Goal: Task Accomplishment & Management: Complete application form

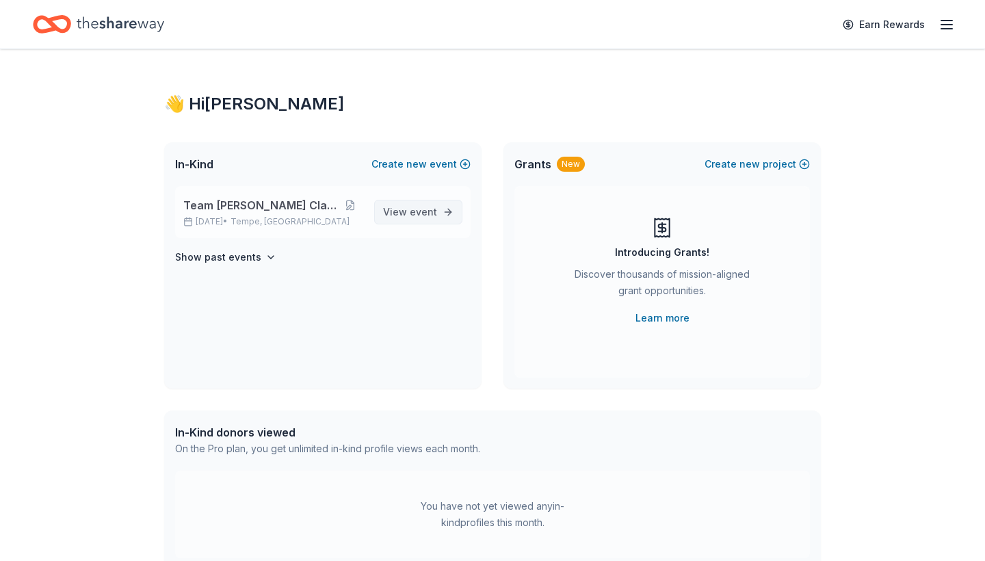
click at [438, 209] on link "View event" at bounding box center [418, 212] width 88 height 25
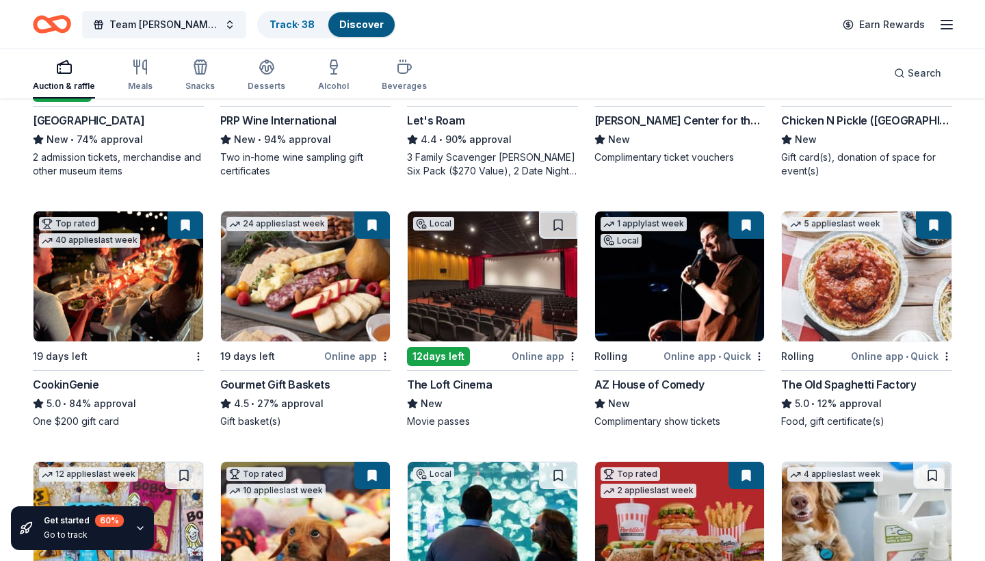
scroll to position [338, 0]
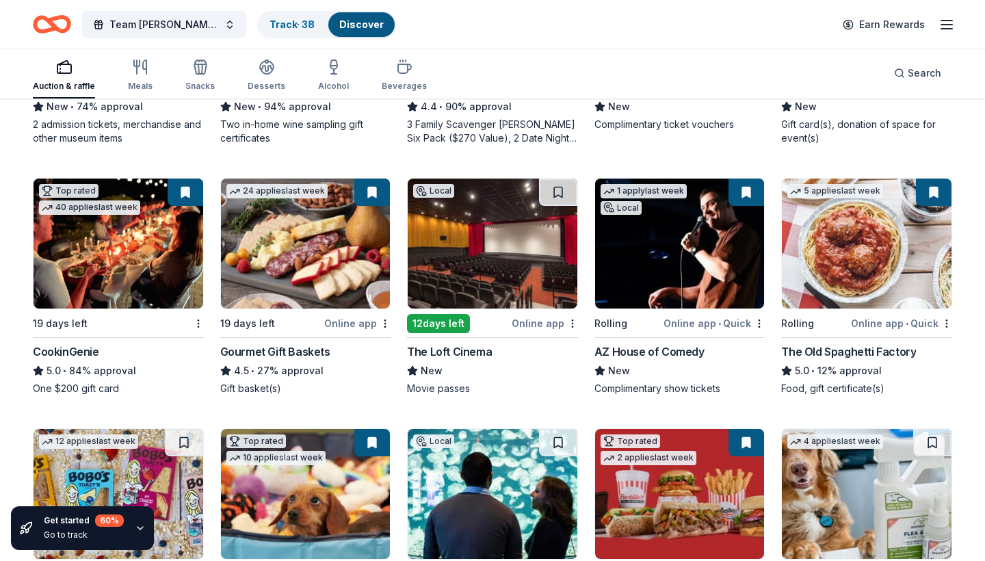
click at [544, 322] on div "Online app" at bounding box center [545, 323] width 66 height 17
click at [971, 369] on div "158 results in Tempe, AZ Application deadlines 11 this month 7 in September 95 …" at bounding box center [492, 390] width 985 height 1257
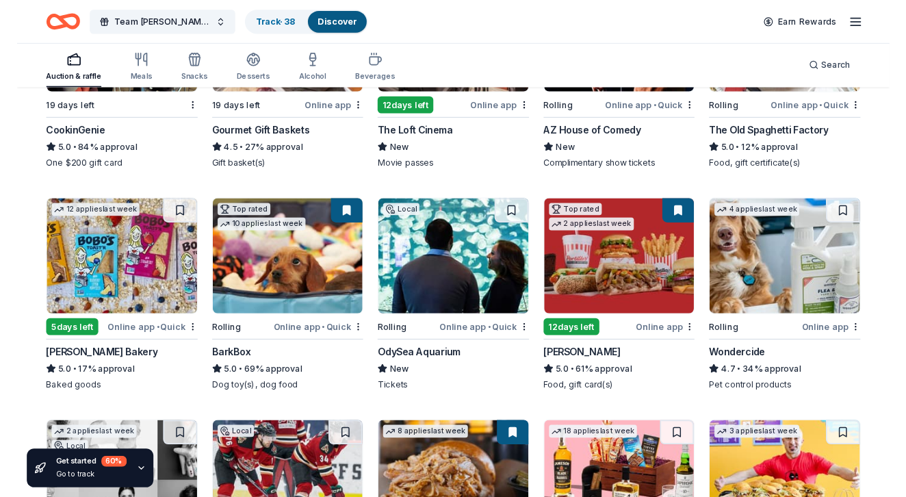
scroll to position [546, 0]
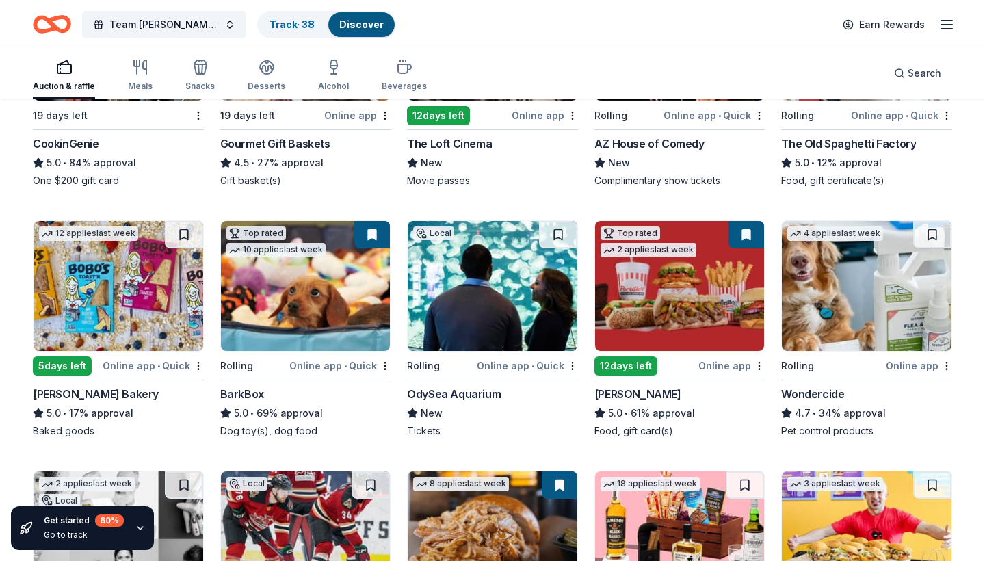
click at [129, 363] on div "Online app • Quick" at bounding box center [153, 365] width 101 height 17
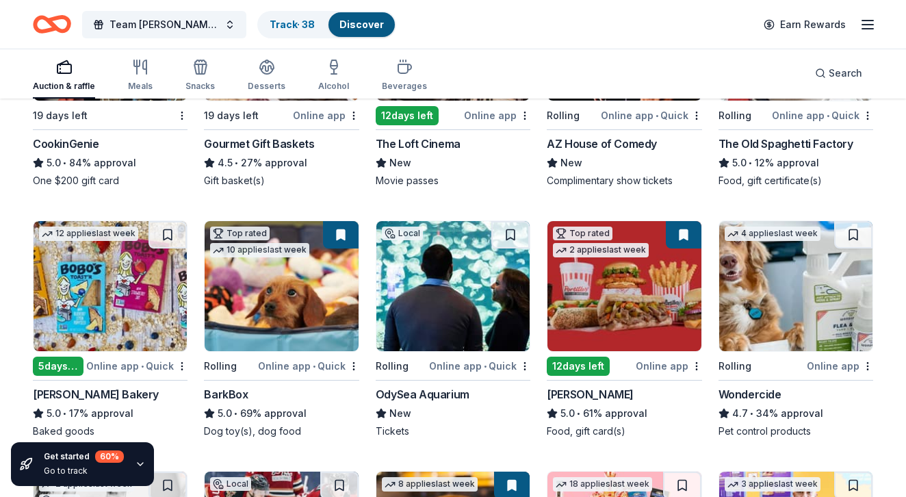
click at [479, 204] on div "Local 5 days left Online app • Quick Heard Museum New • 74% approval 2 admissio…" at bounding box center [453, 204] width 840 height 996
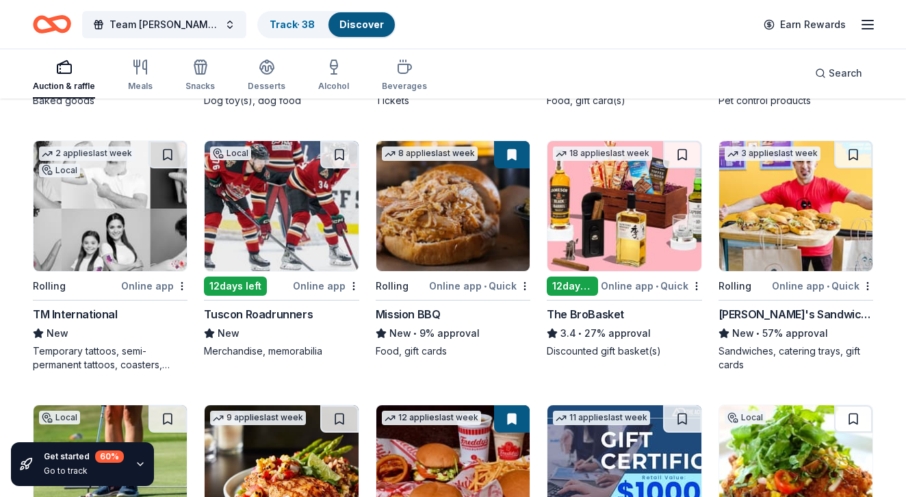
scroll to position [882, 0]
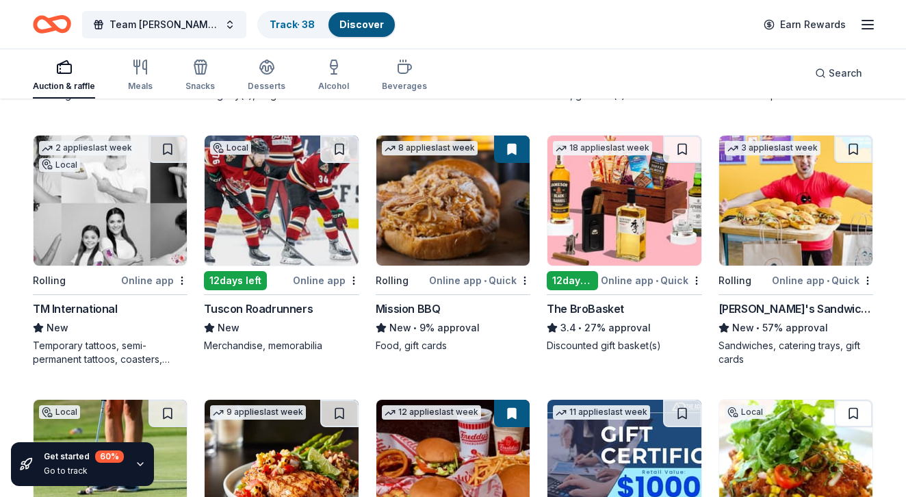
click at [325, 278] on div "Online app" at bounding box center [326, 280] width 66 height 17
click at [464, 125] on div "Local 5 days left Online app • Quick Heard Museum New • 74% approval 2 admissio…" at bounding box center [453, 132] width 840 height 1524
click at [773, 305] on div "Ike's Sandwiches" at bounding box center [795, 308] width 155 height 16
click at [315, 376] on div "Local 5 days left Online app • Quick Heard Museum New • 74% approval 2 admissio…" at bounding box center [453, 132] width 840 height 1524
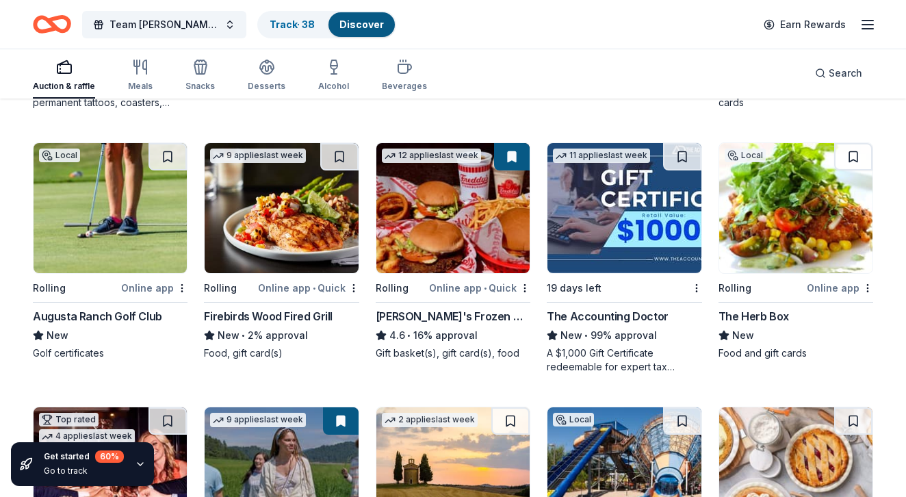
scroll to position [1172, 0]
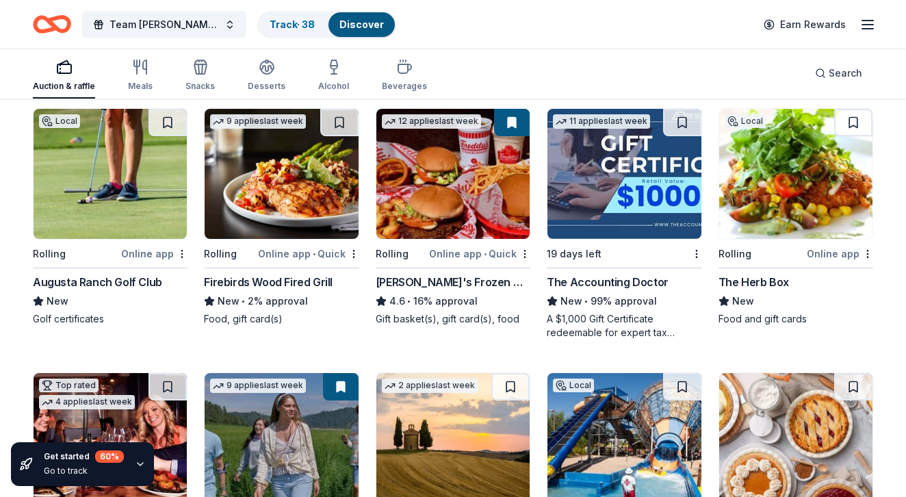
click at [155, 254] on div "Online app" at bounding box center [154, 253] width 66 height 17
click at [537, 29] on div "Team Emery Classic Track · 38 Discover Earn Rewards" at bounding box center [453, 24] width 840 height 32
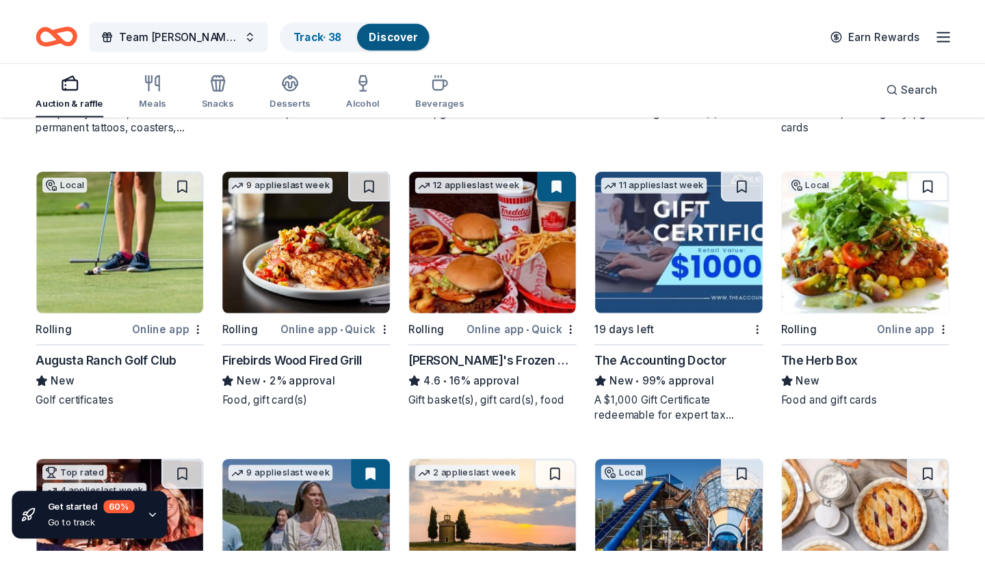
scroll to position [1132, 0]
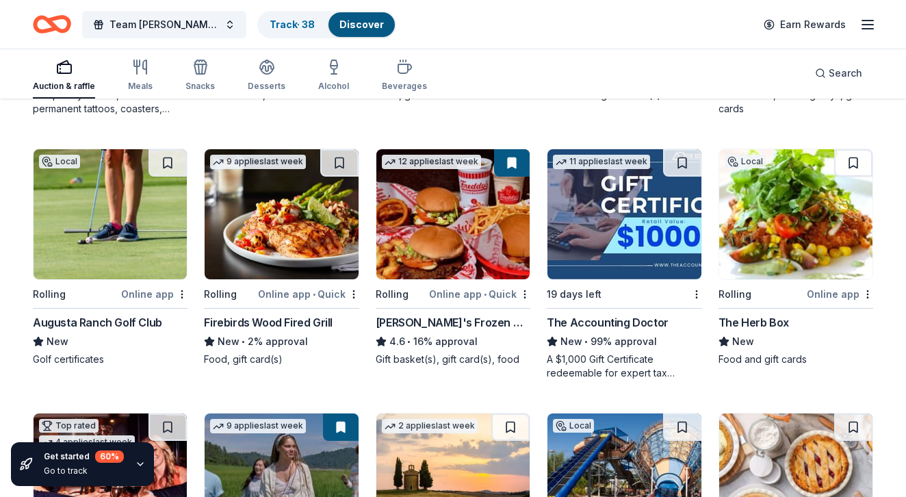
click at [756, 322] on div "The Herb Box" at bounding box center [753, 322] width 70 height 16
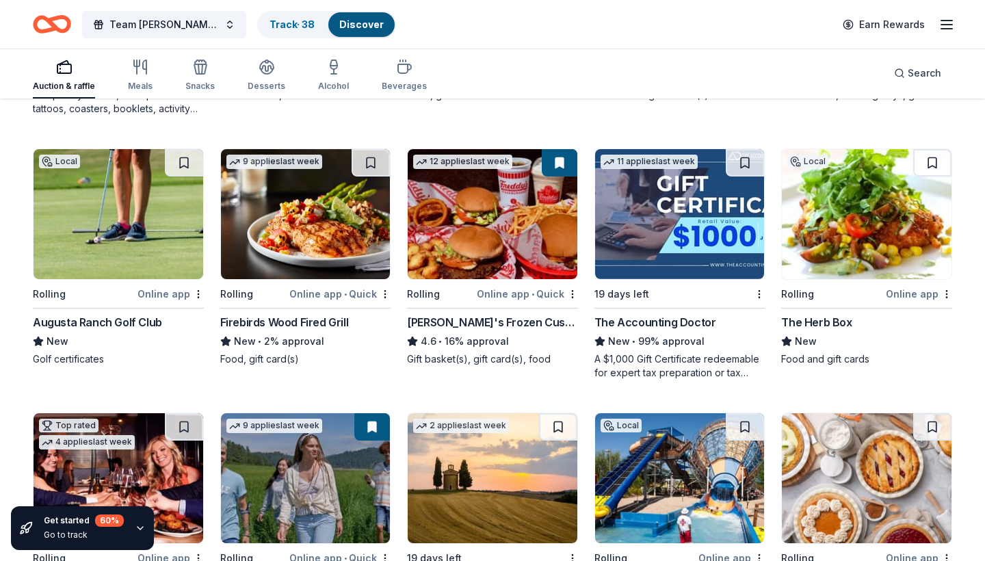
click at [165, 378] on div "Local Rolling Online app Augusta Ranch Golf Club New Golf certificates" at bounding box center [118, 263] width 171 height 231
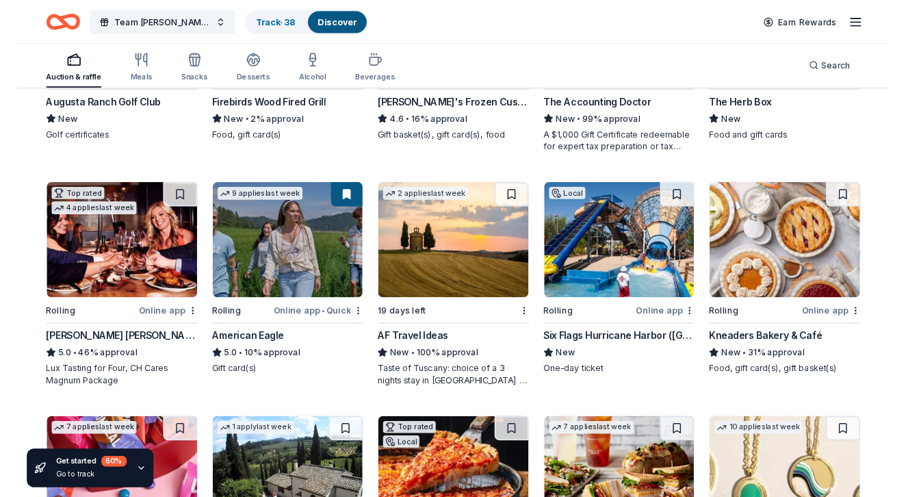
scroll to position [1350, 0]
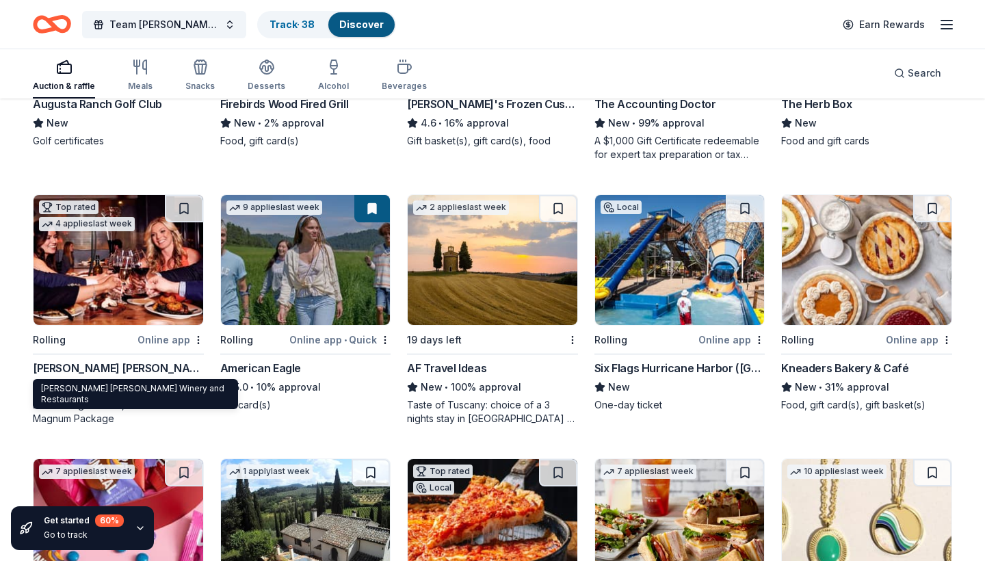
click at [105, 367] on div "Cooper's Hawk Winery and Restaurants" at bounding box center [118, 368] width 171 height 16
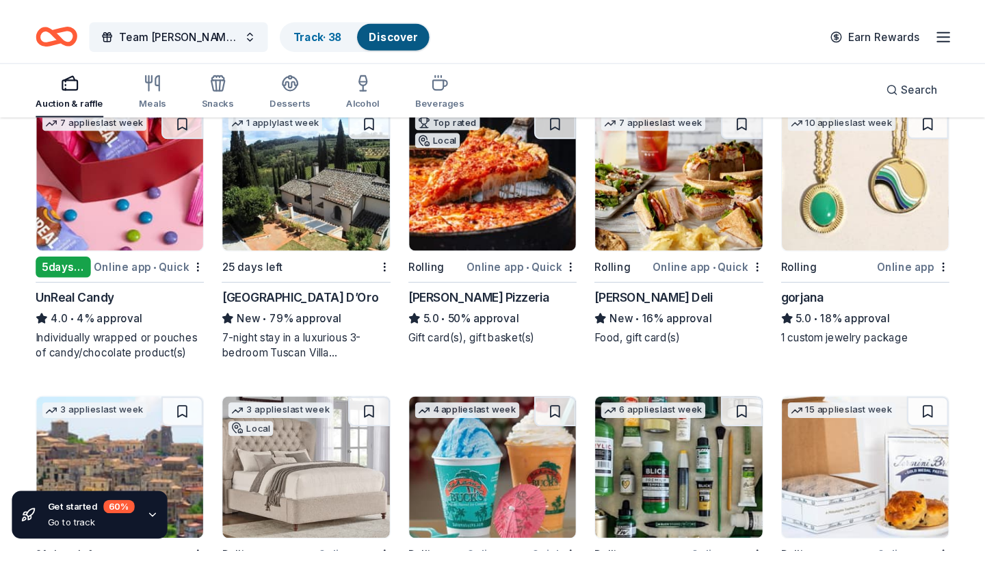
scroll to position [1726, 0]
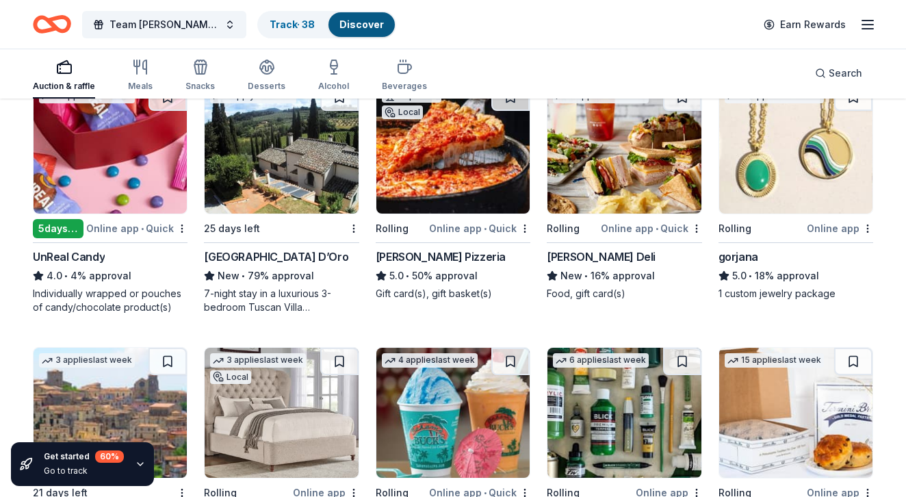
click at [264, 257] on div "Villa Sogni D’Oro" at bounding box center [276, 256] width 144 height 16
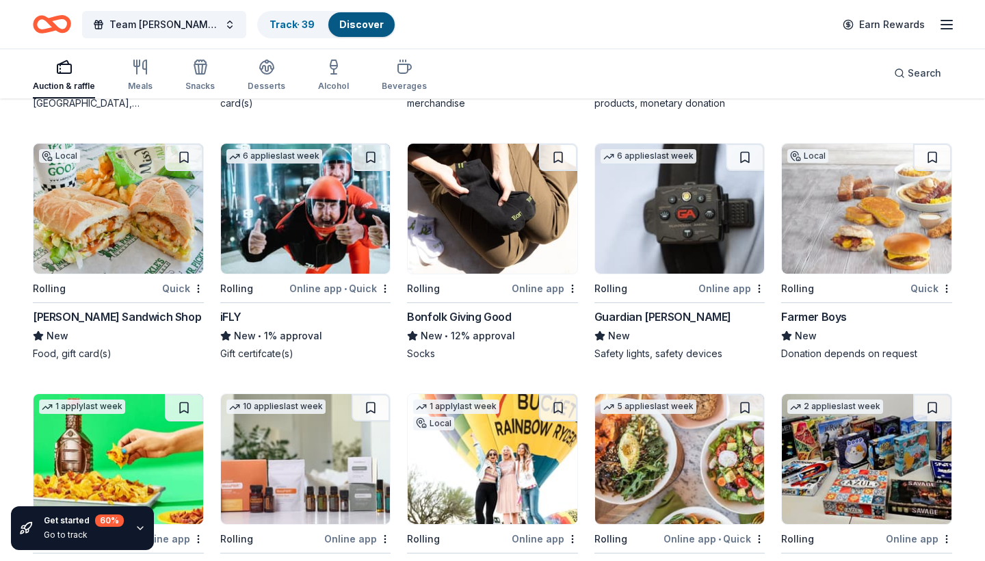
scroll to position [2192, 0]
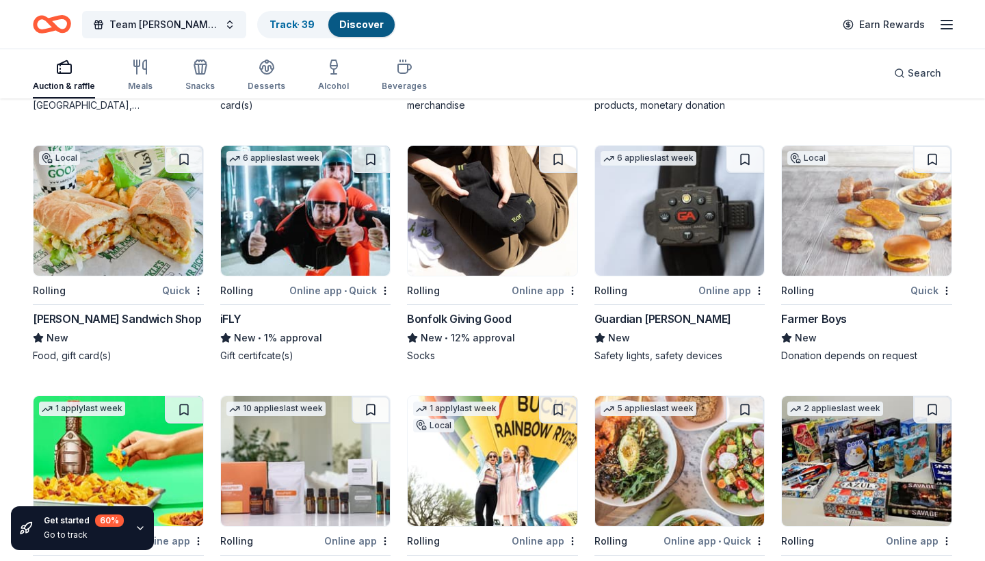
click at [133, 316] on div "Mr. Pickle's Sandwich Shop" at bounding box center [117, 319] width 168 height 16
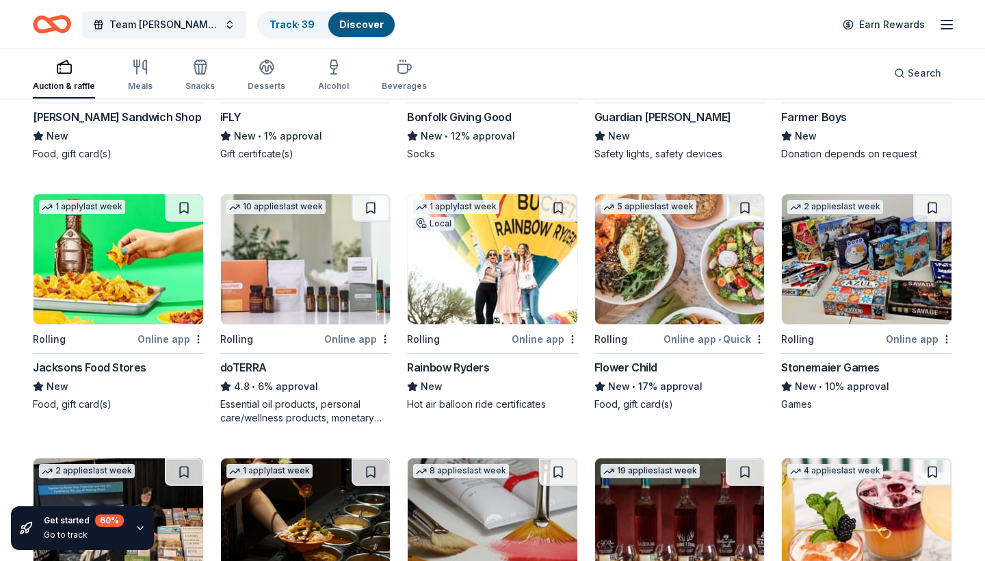
scroll to position [2425, 0]
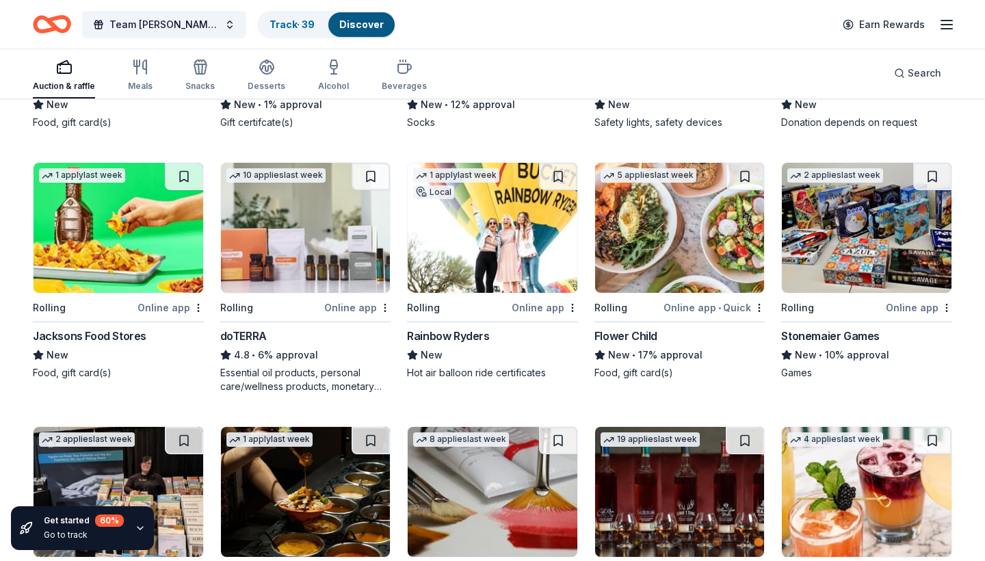
click at [547, 305] on div "Online app" at bounding box center [545, 307] width 66 height 17
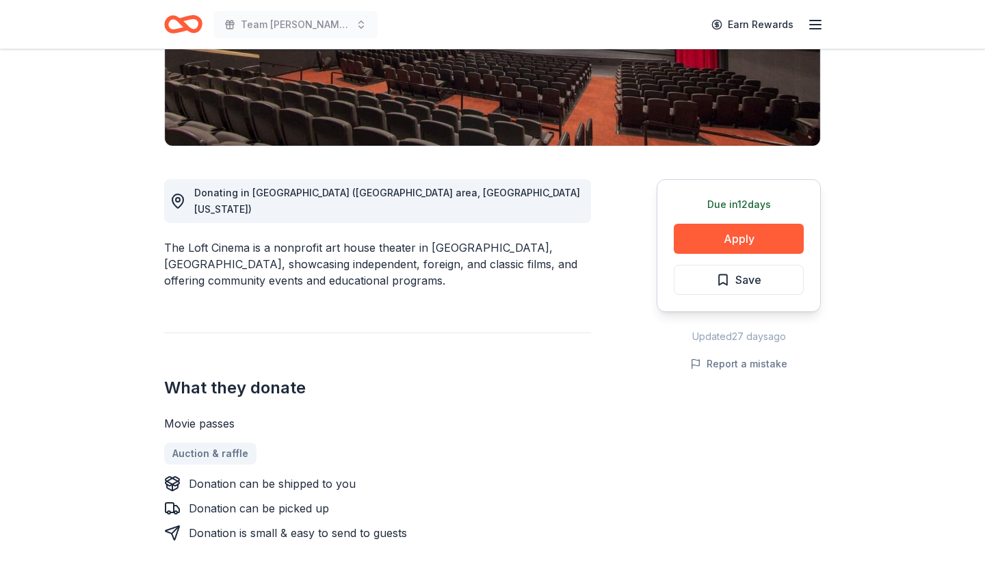
scroll to position [281, 0]
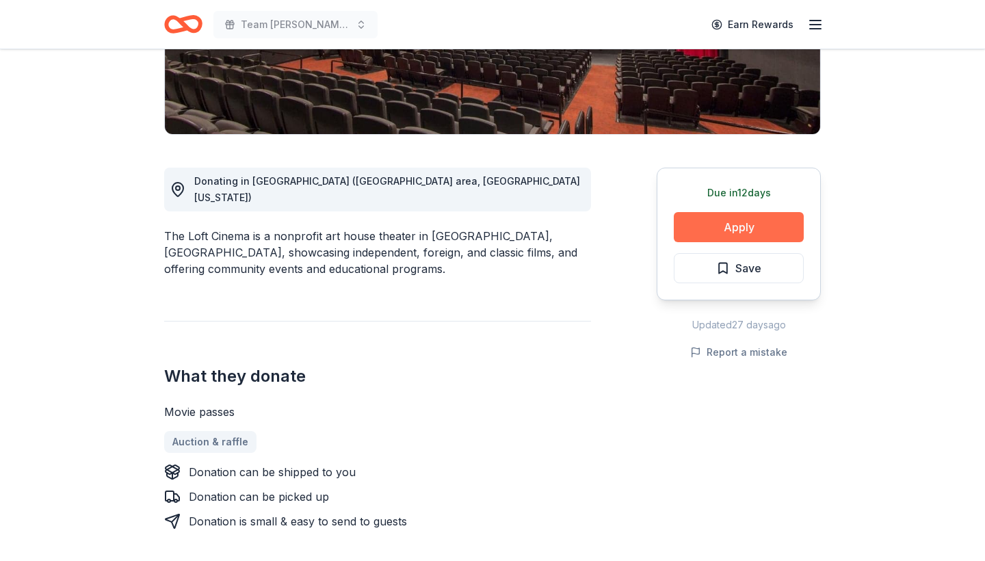
click at [742, 222] on button "Apply" at bounding box center [739, 227] width 130 height 30
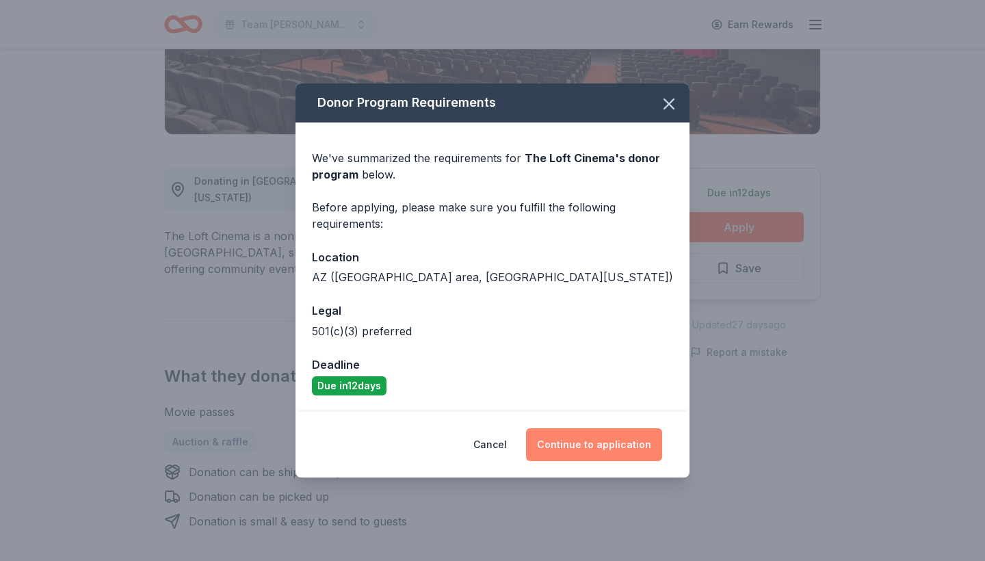
click at [599, 441] on button "Continue to application" at bounding box center [594, 444] width 136 height 33
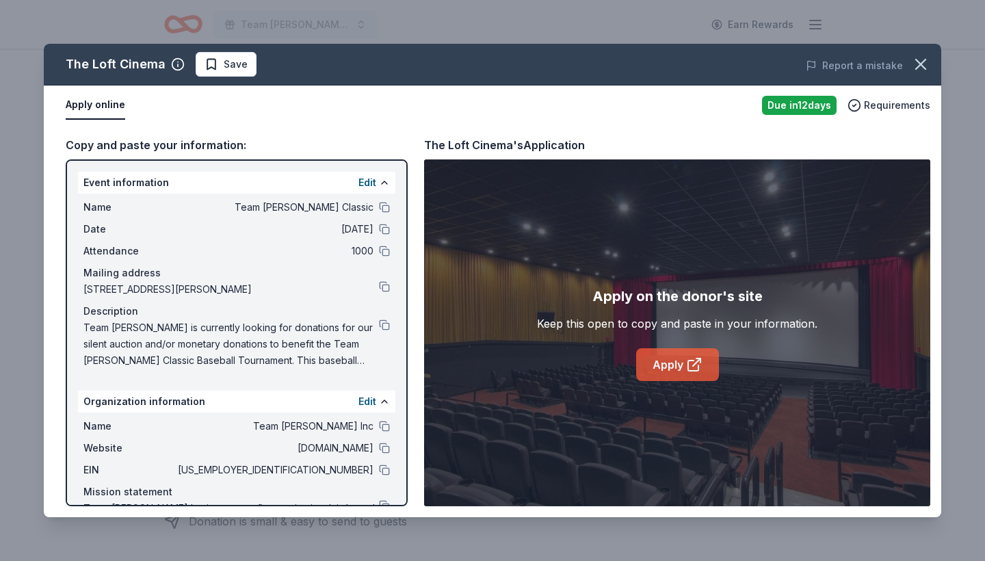
click at [684, 361] on link "Apply" at bounding box center [677, 364] width 83 height 33
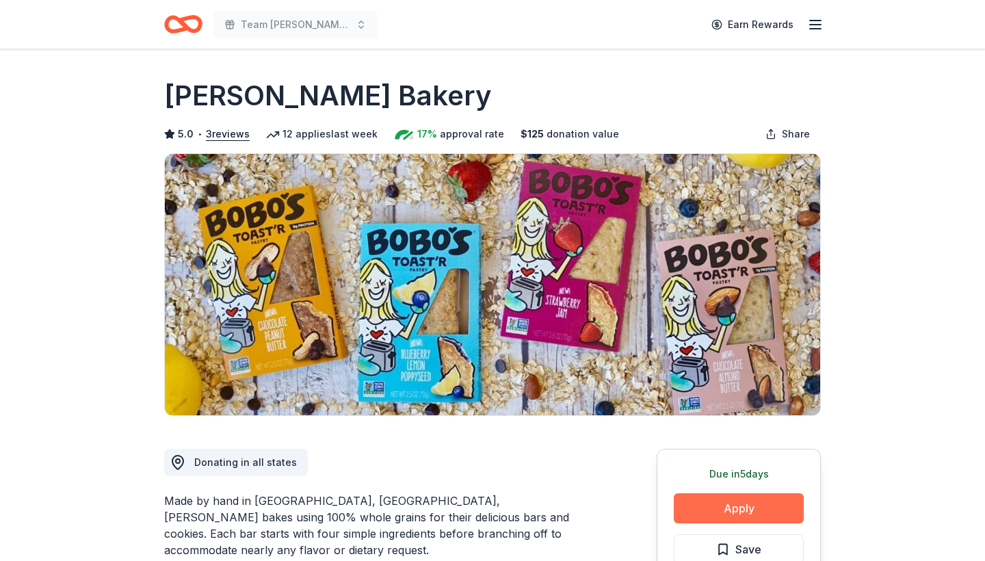
click at [737, 508] on button "Apply" at bounding box center [739, 508] width 130 height 30
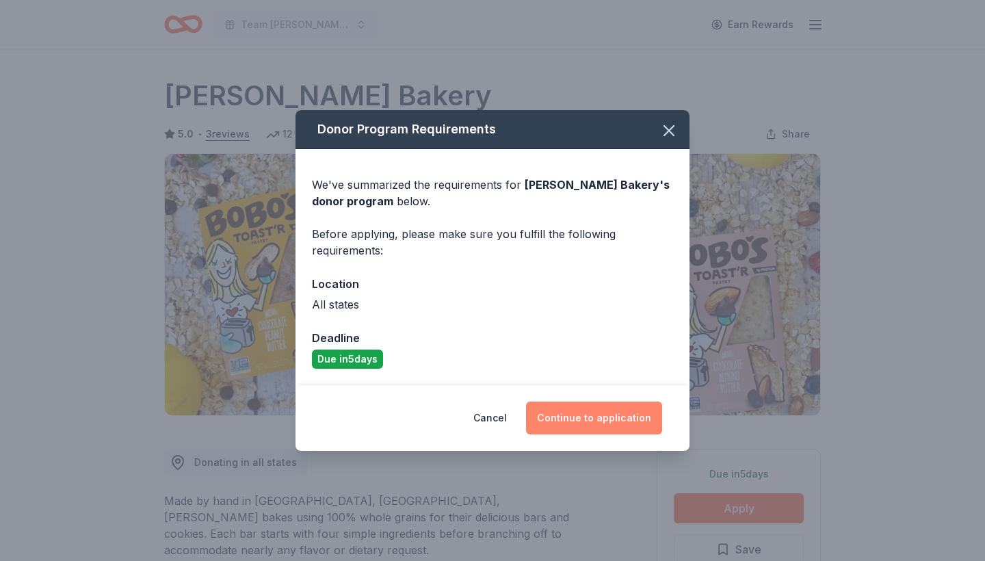
click at [597, 417] on button "Continue to application" at bounding box center [594, 418] width 136 height 33
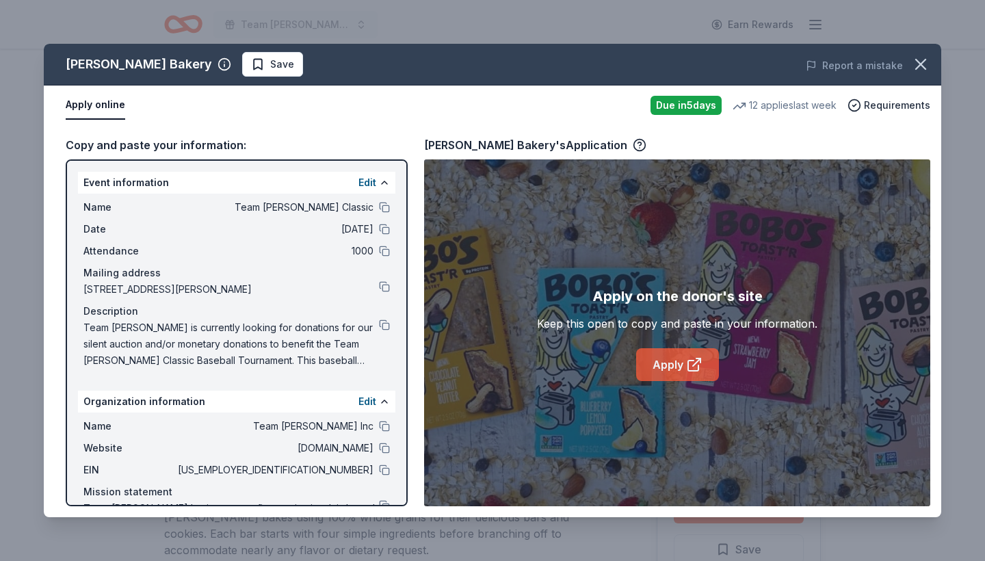
click at [688, 365] on icon at bounding box center [693, 366] width 10 height 10
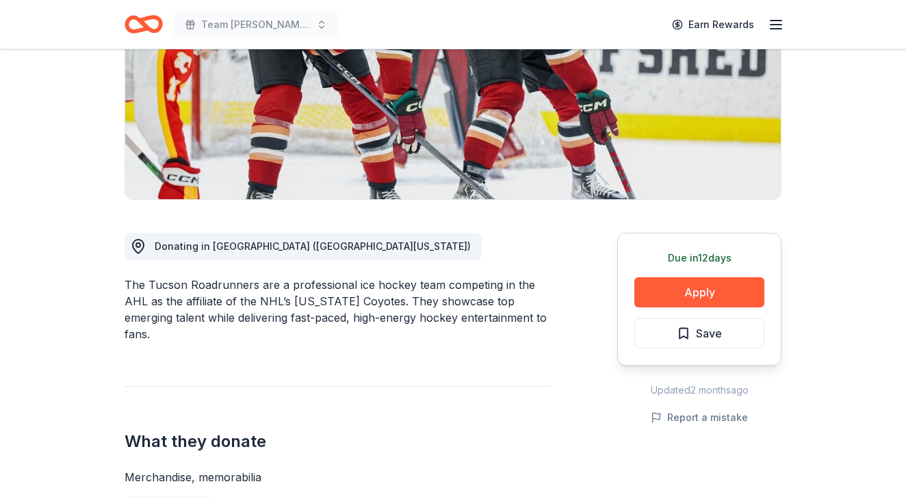
scroll to position [224, 0]
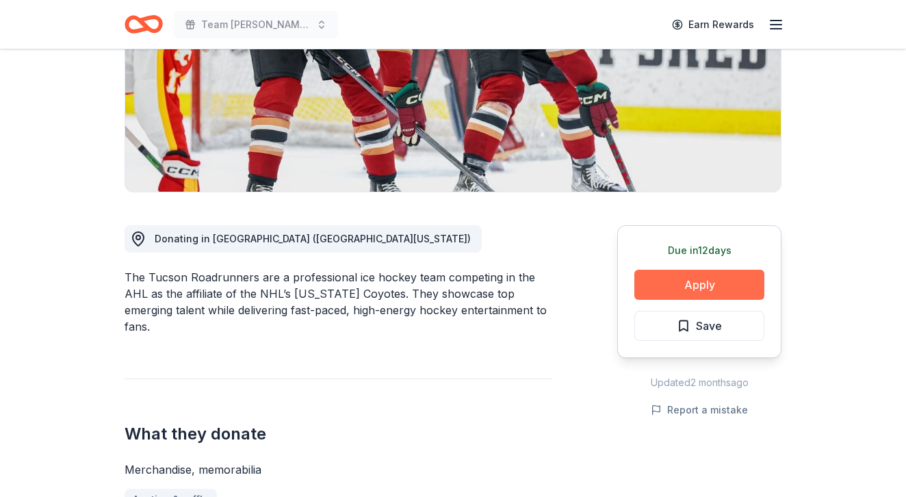
click at [693, 281] on button "Apply" at bounding box center [699, 285] width 130 height 30
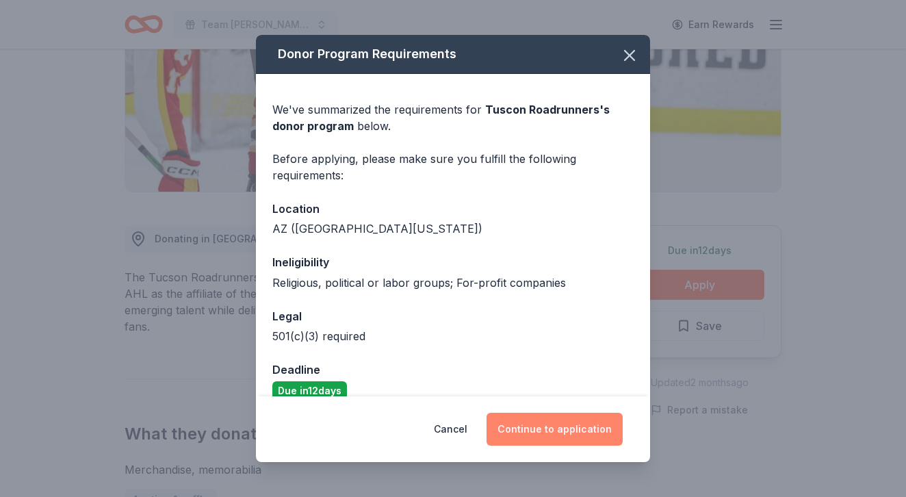
click at [555, 430] on button "Continue to application" at bounding box center [554, 428] width 136 height 33
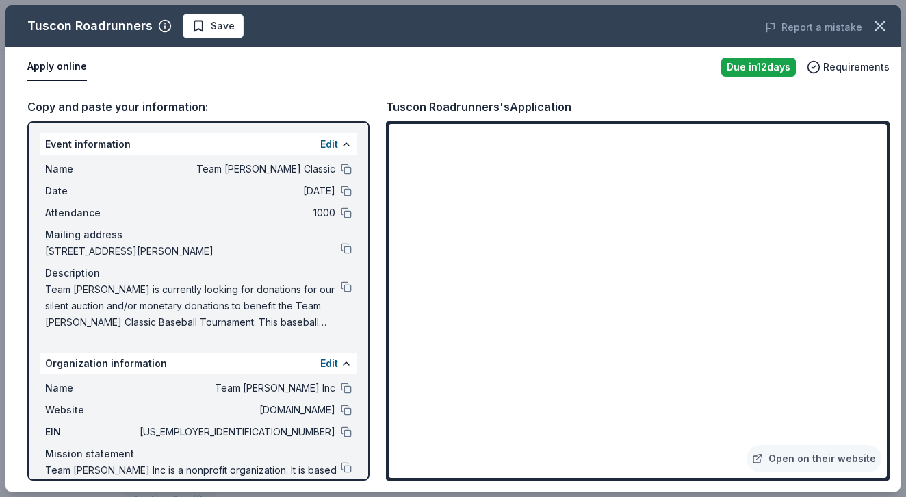
click at [897, 361] on div "Copy and paste your information: Event information Edit Name Team Emery Classic…" at bounding box center [452, 289] width 895 height 404
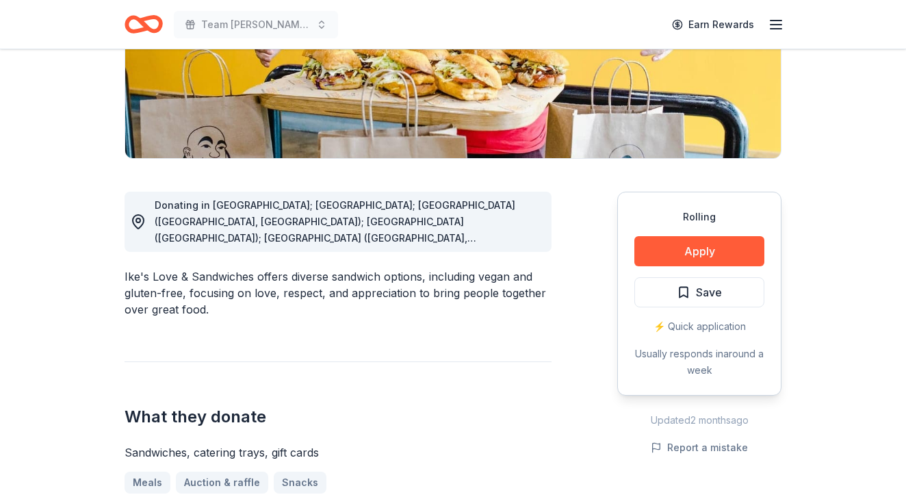
scroll to position [272, 0]
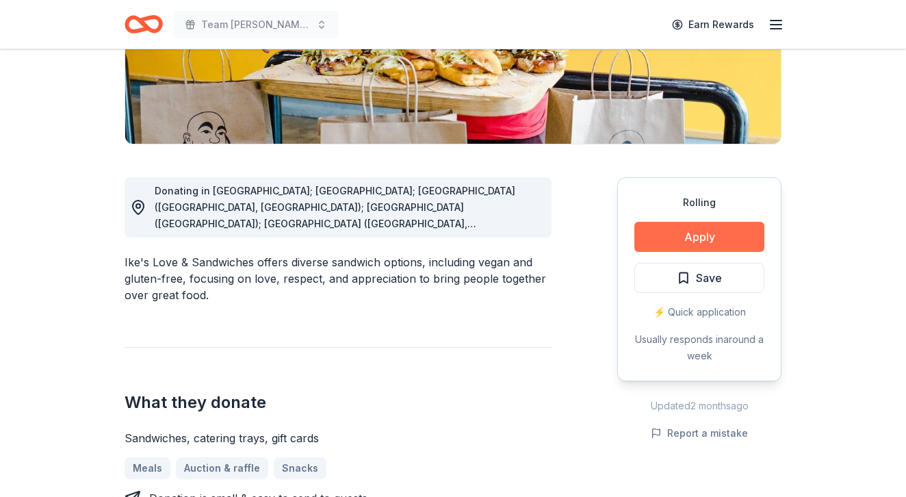
click at [700, 234] on button "Apply" at bounding box center [699, 237] width 130 height 30
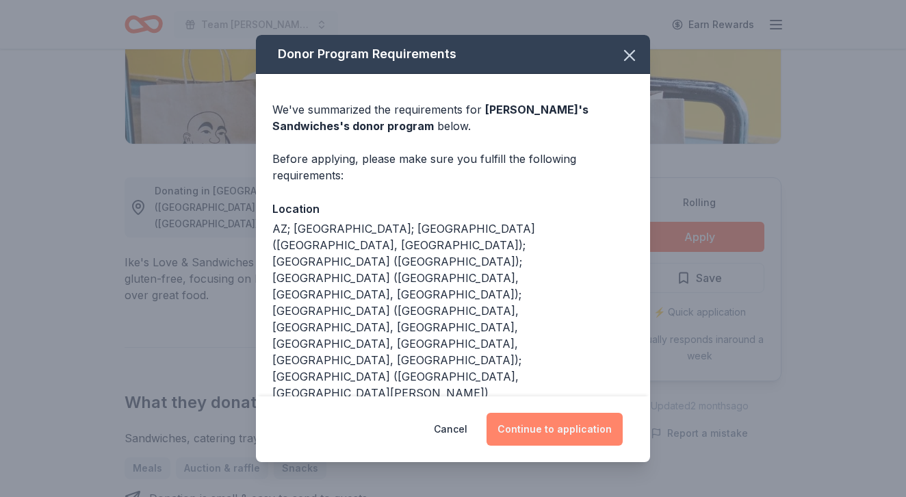
click at [572, 429] on button "Continue to application" at bounding box center [554, 428] width 136 height 33
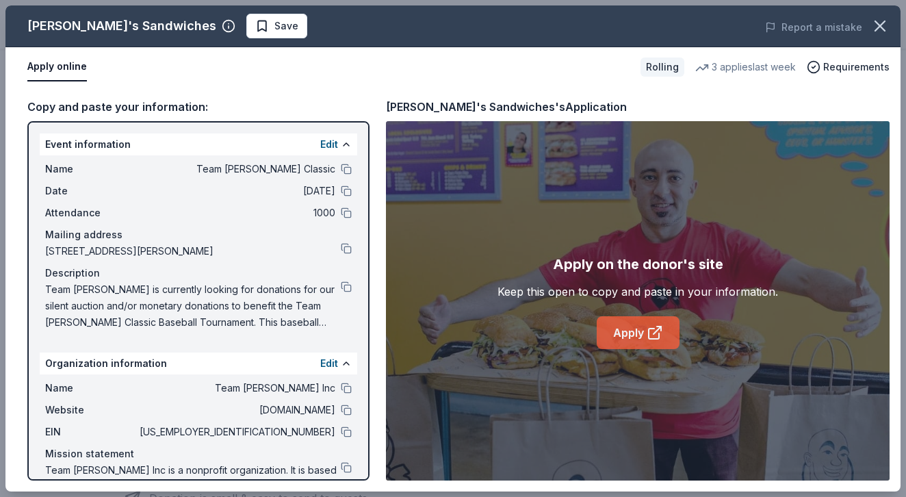
click at [640, 335] on link "Apply" at bounding box center [638, 332] width 83 height 33
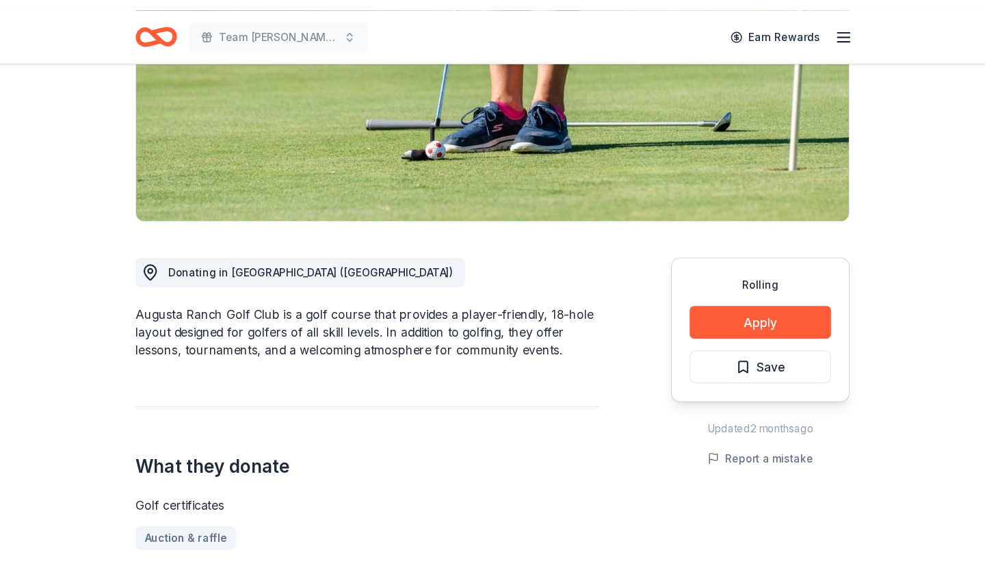
scroll to position [233, 0]
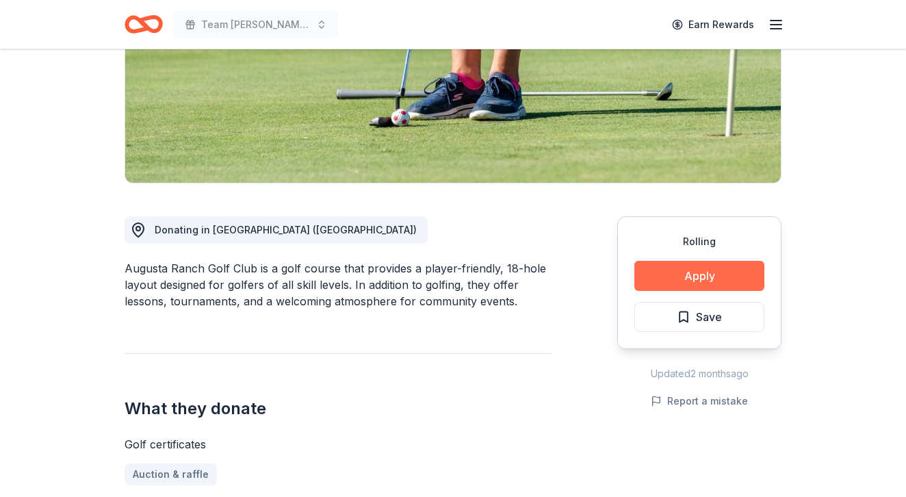
click at [692, 275] on button "Apply" at bounding box center [699, 276] width 130 height 30
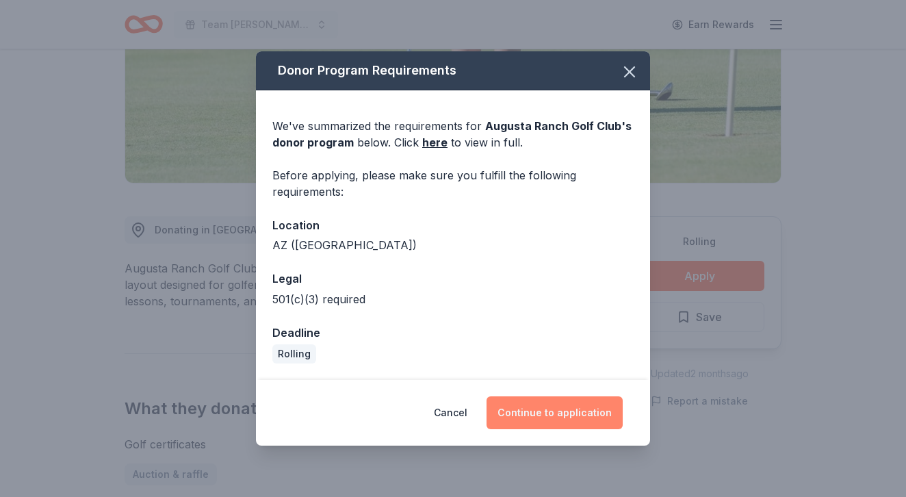
click at [571, 412] on button "Continue to application" at bounding box center [554, 412] width 136 height 33
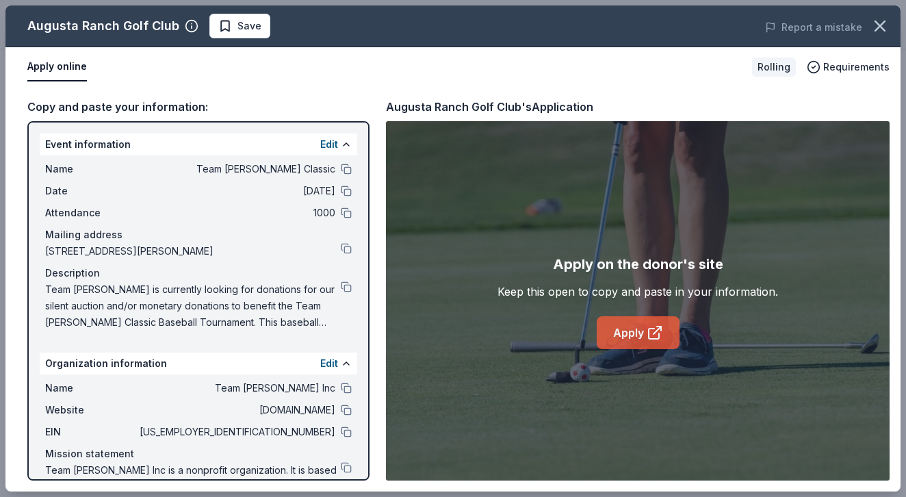
click at [636, 335] on link "Apply" at bounding box center [638, 332] width 83 height 33
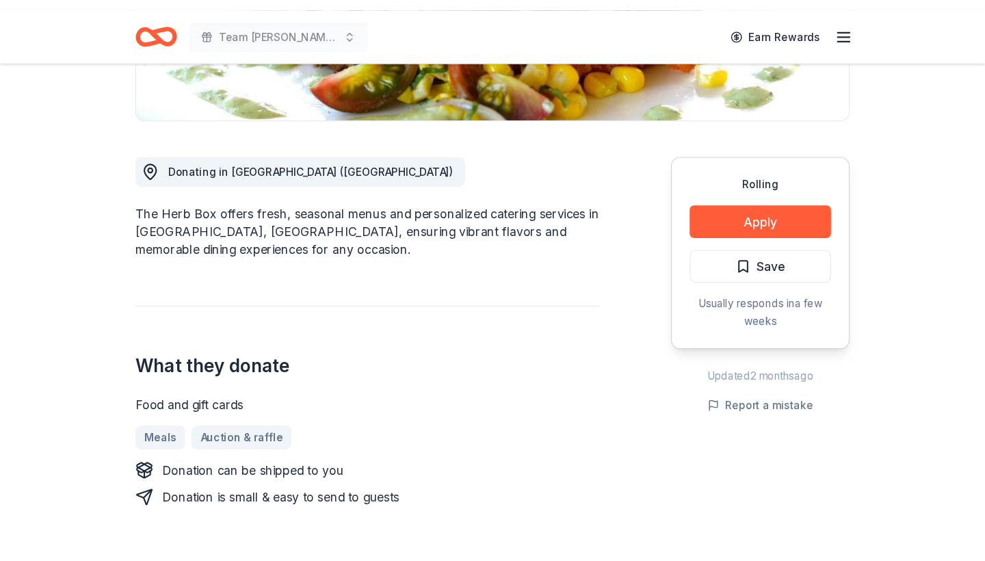
scroll to position [316, 0]
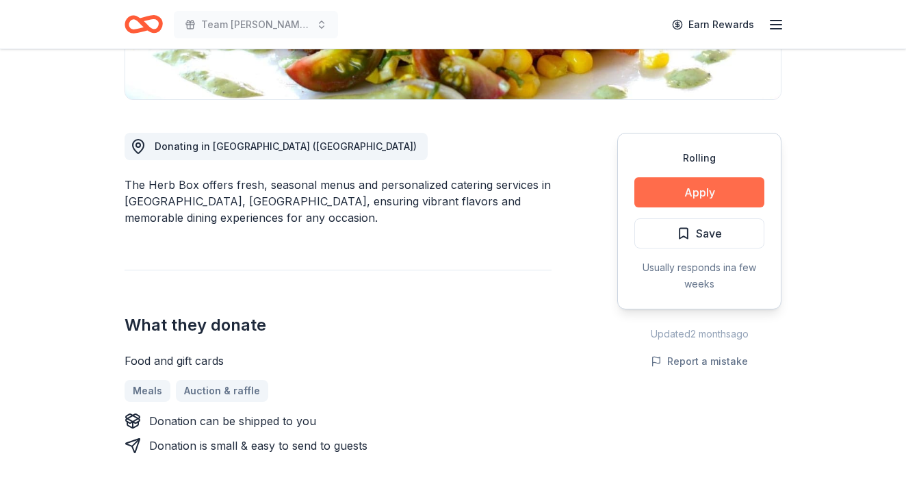
click at [711, 190] on button "Apply" at bounding box center [699, 192] width 130 height 30
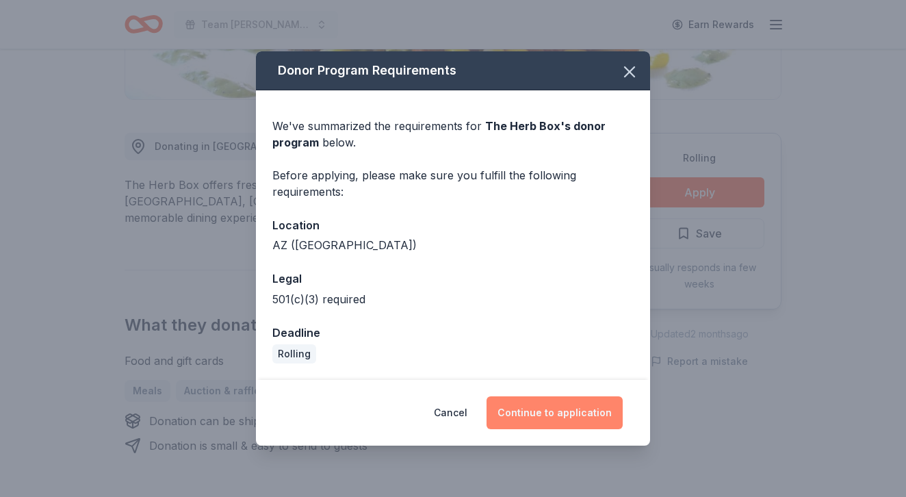
click at [564, 411] on button "Continue to application" at bounding box center [554, 412] width 136 height 33
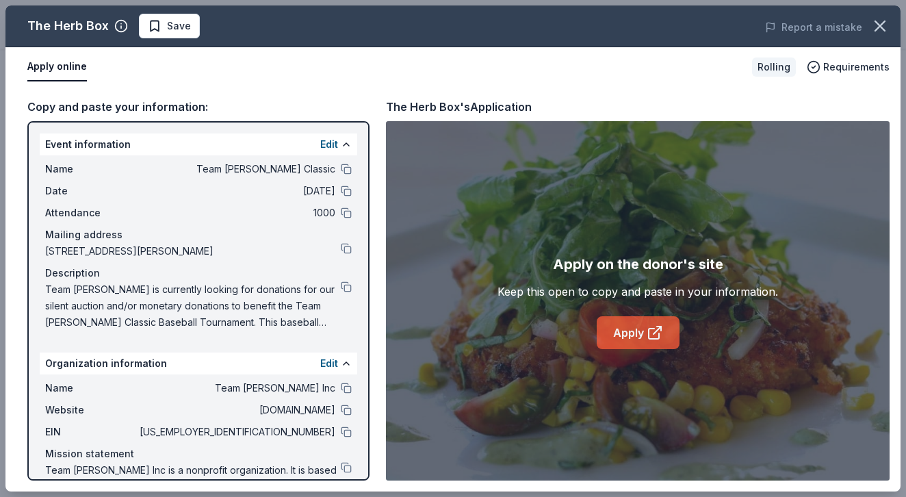
click at [646, 326] on icon at bounding box center [654, 332] width 16 height 16
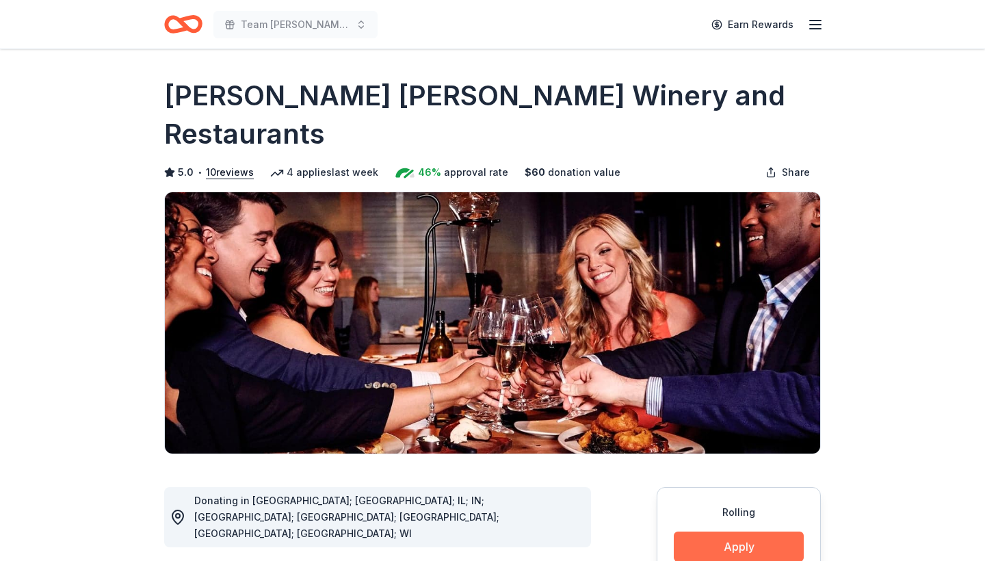
click at [744, 532] on button "Apply" at bounding box center [739, 547] width 130 height 30
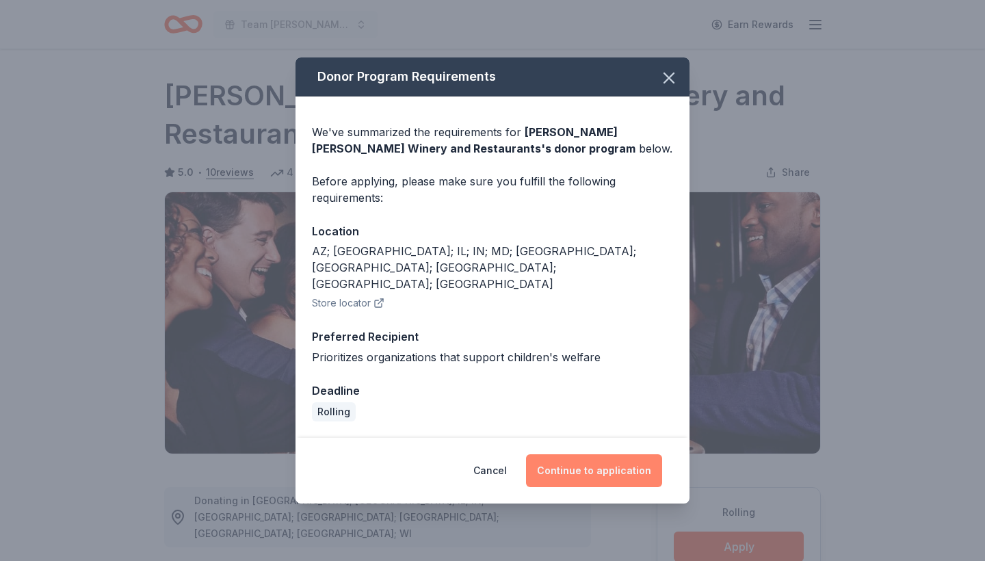
click at [608, 454] on button "Continue to application" at bounding box center [594, 470] width 136 height 33
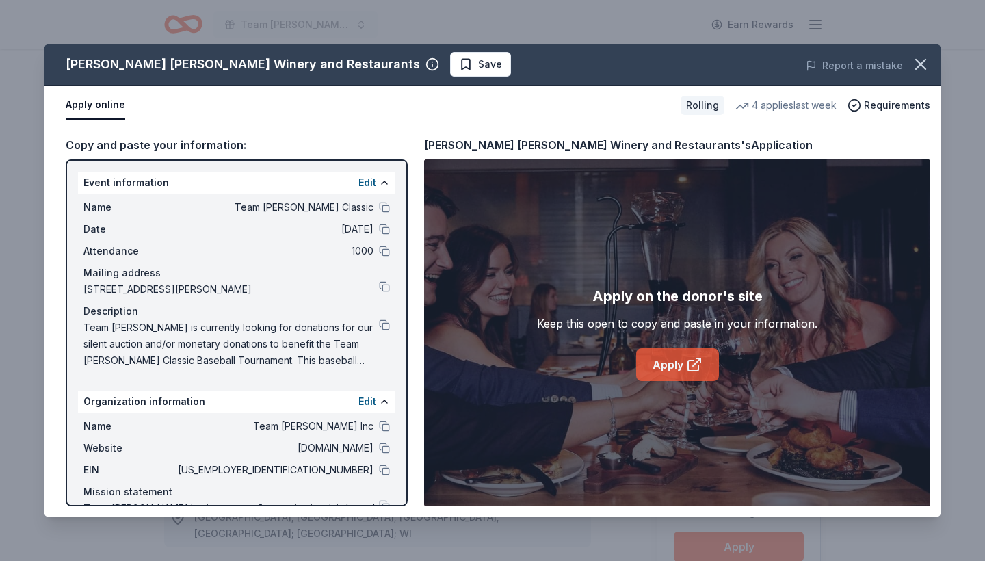
click at [684, 365] on link "Apply" at bounding box center [677, 364] width 83 height 33
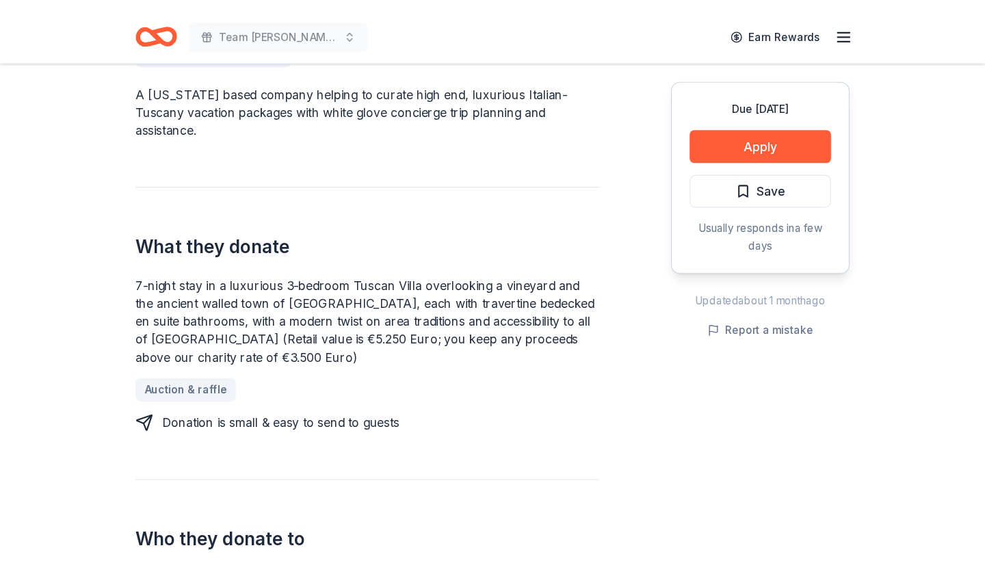
scroll to position [408, 0]
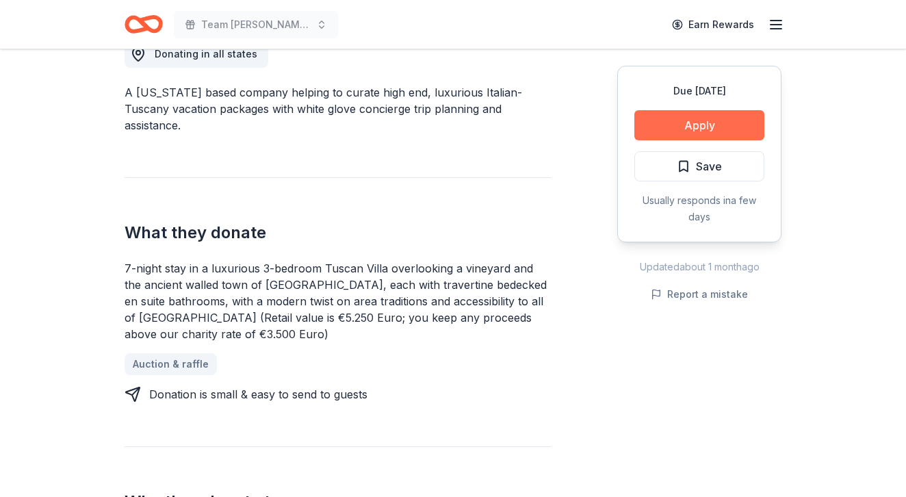
click at [711, 127] on button "Apply" at bounding box center [699, 125] width 130 height 30
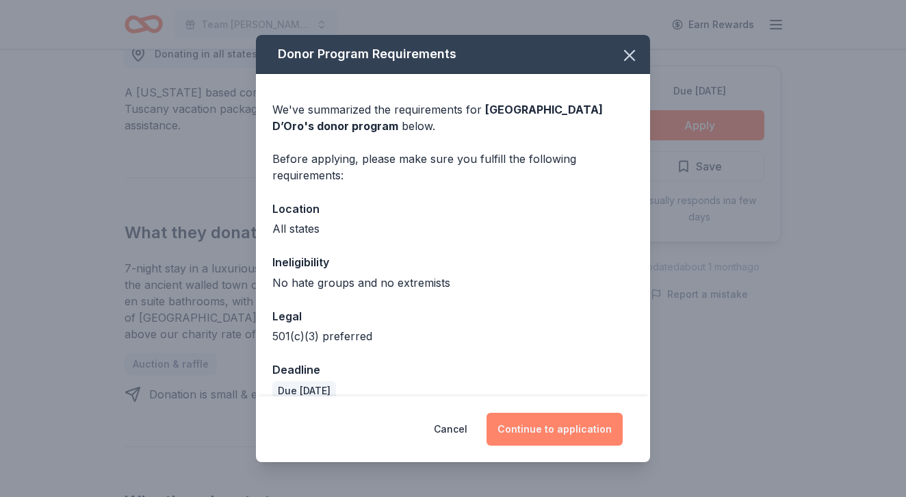
click at [556, 426] on button "Continue to application" at bounding box center [554, 428] width 136 height 33
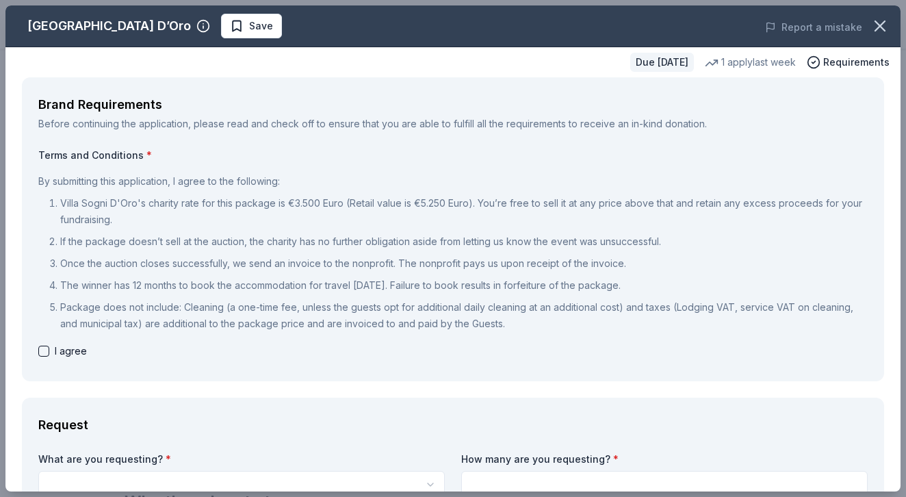
click at [686, 244] on p "If the package doesn’t sell at the auction, the charity has no further obligati…" at bounding box center [463, 241] width 807 height 16
click at [44, 352] on button "button" at bounding box center [43, 350] width 11 height 11
checkbox input "true"
click at [283, 358] on div "I agree" at bounding box center [452, 351] width 829 height 16
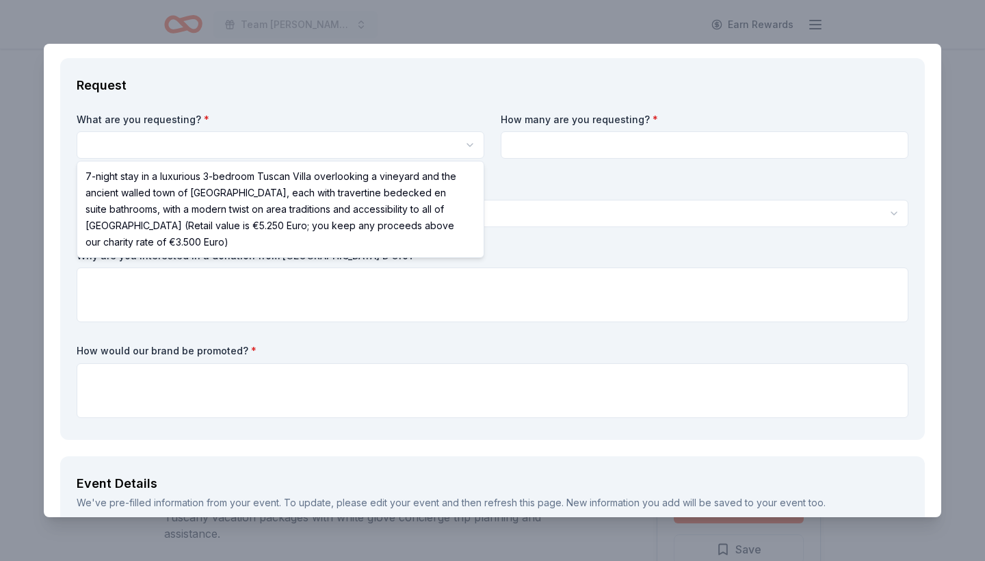
scroll to position [0, 0]
click at [134, 150] on html "Team [PERSON_NAME] Classic Earn Rewards Due [DATE] Share [GEOGRAPHIC_DATA] D’Or…" at bounding box center [492, 280] width 985 height 561
select select "7-night stay in a luxurious 3-bedroom Tuscan Villa overlooking a vineyard and t…"
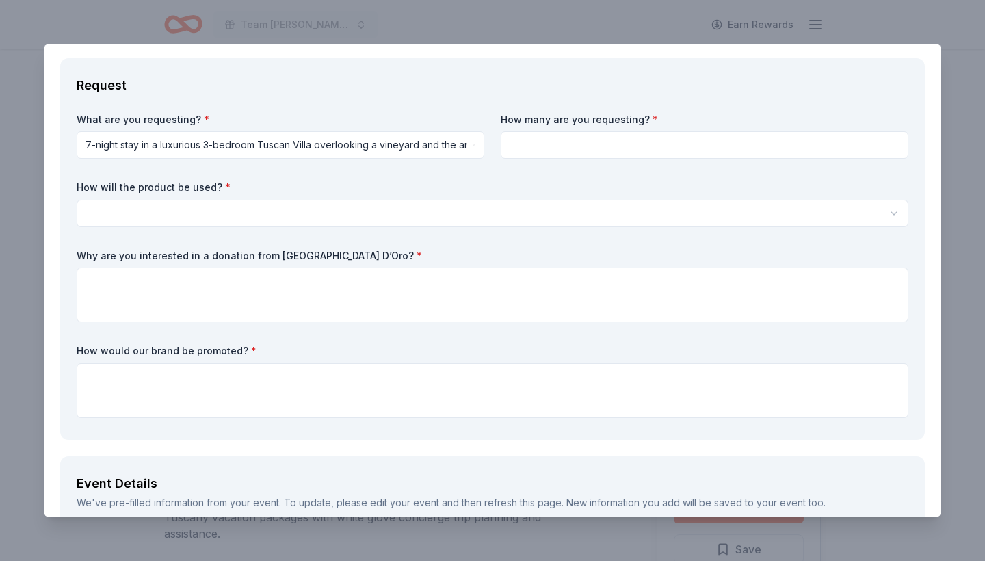
click at [565, 147] on input at bounding box center [705, 144] width 408 height 27
type input "1"
click at [235, 213] on html "Team [PERSON_NAME] Classic Earn Rewards Due [DATE] Share [GEOGRAPHIC_DATA] D’Or…" at bounding box center [492, 280] width 985 height 561
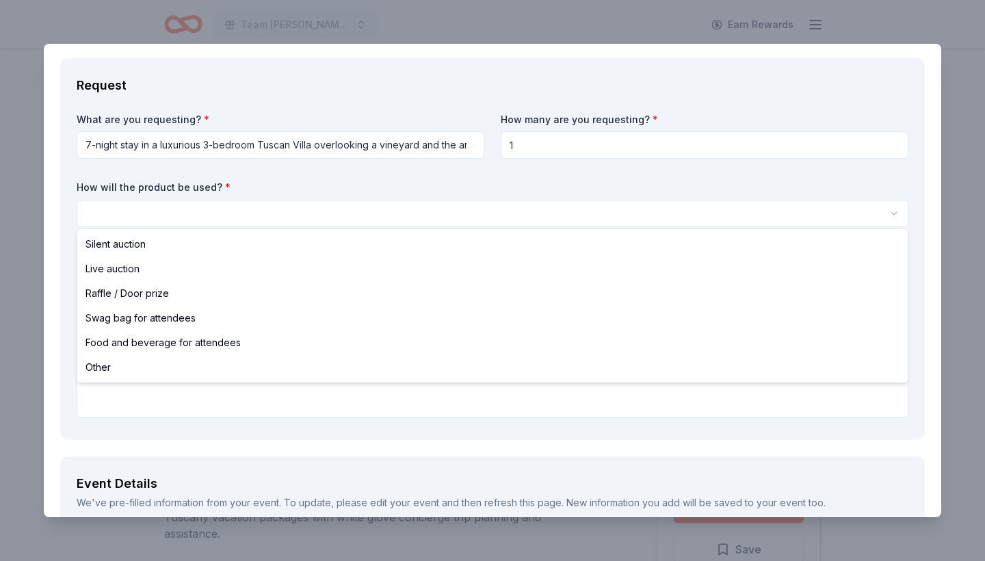
select select "silentAuction"
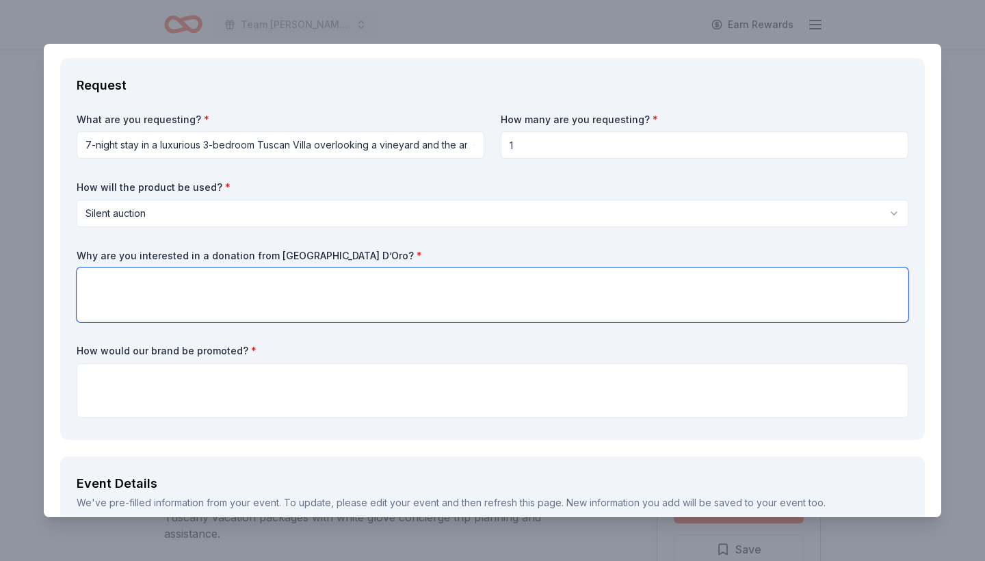
click at [144, 290] on textarea at bounding box center [493, 294] width 832 height 55
paste textarea "Team [PERSON_NAME] is currently looking for donations for our silent auction an…"
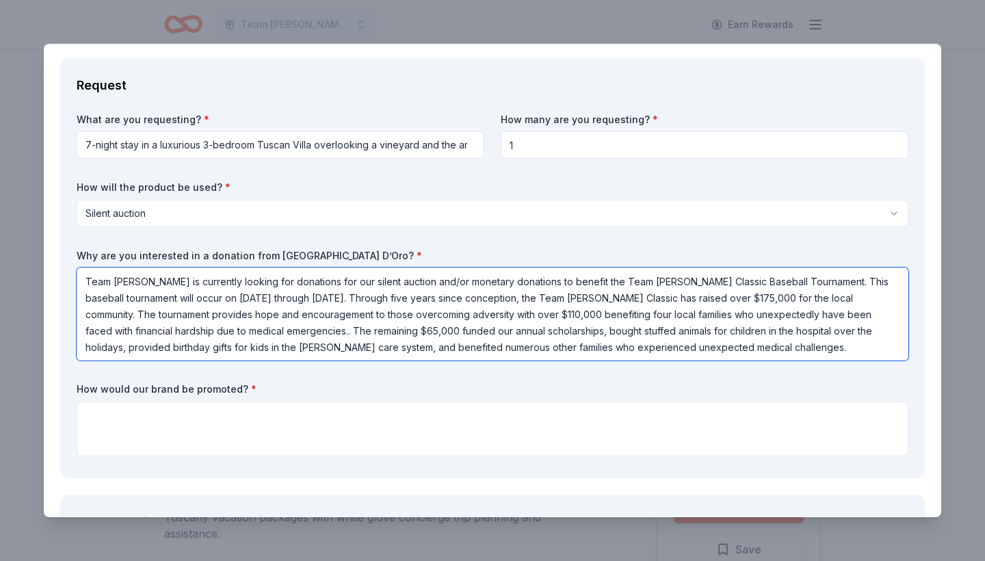
type textarea "Team [PERSON_NAME] is currently looking for donations for our silent auction an…"
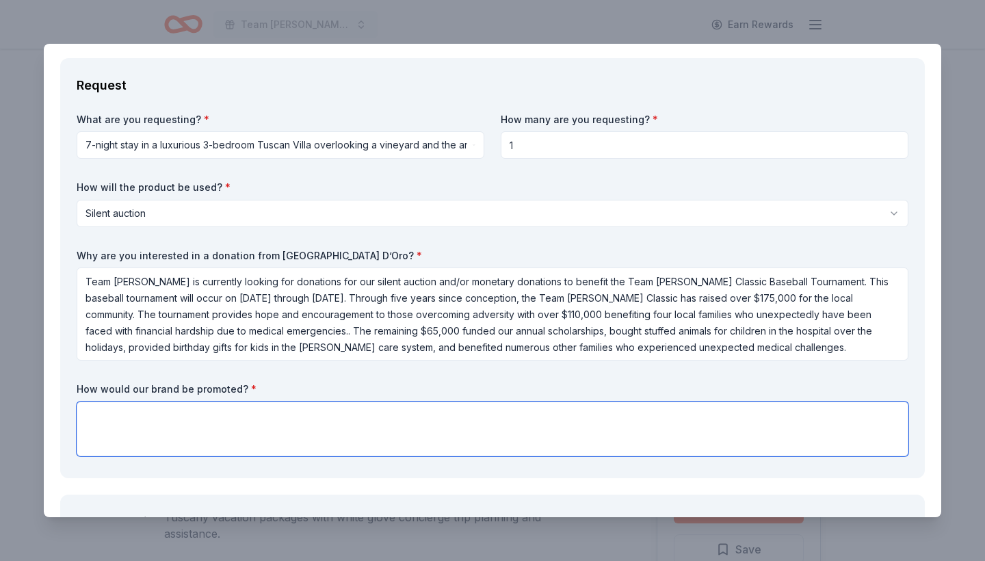
click at [118, 404] on textarea at bounding box center [493, 429] width 832 height 55
type textarea "we would advertise you in our silent auction"
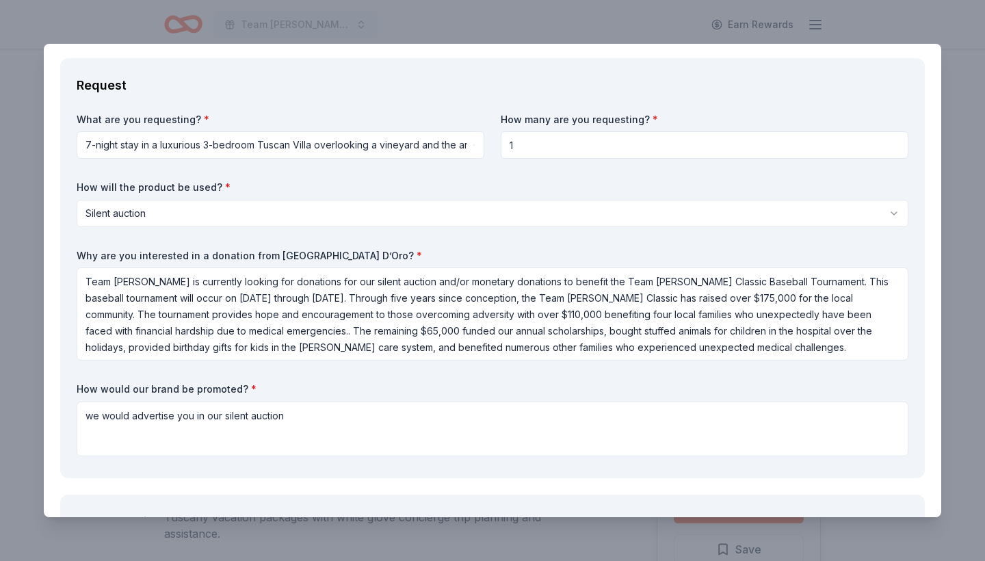
click at [333, 473] on div "Request What are you requesting? * 7-night stay in a luxurious 3-bedroom Tuscan…" at bounding box center [492, 268] width 865 height 420
click at [335, 469] on div "Request What are you requesting? * 7-night stay in a luxurious 3-bedroom Tuscan…" at bounding box center [492, 268] width 865 height 420
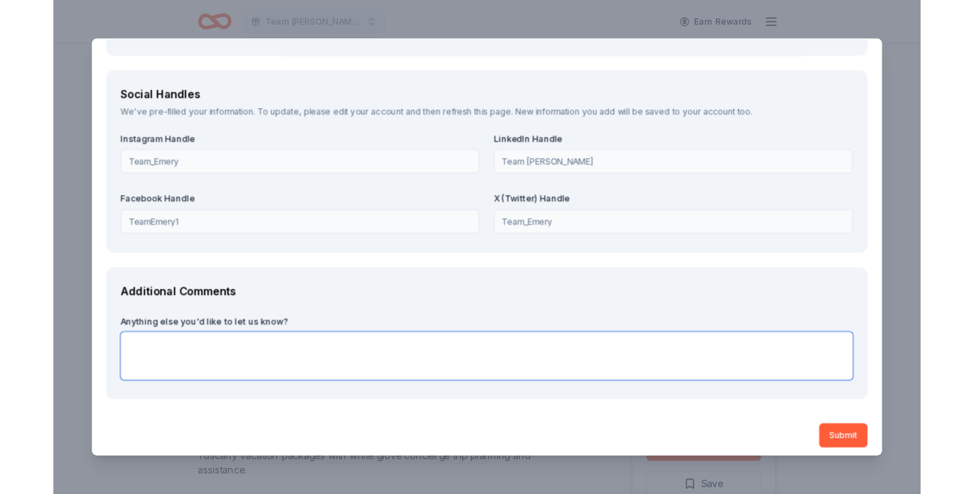
scroll to position [1922, 0]
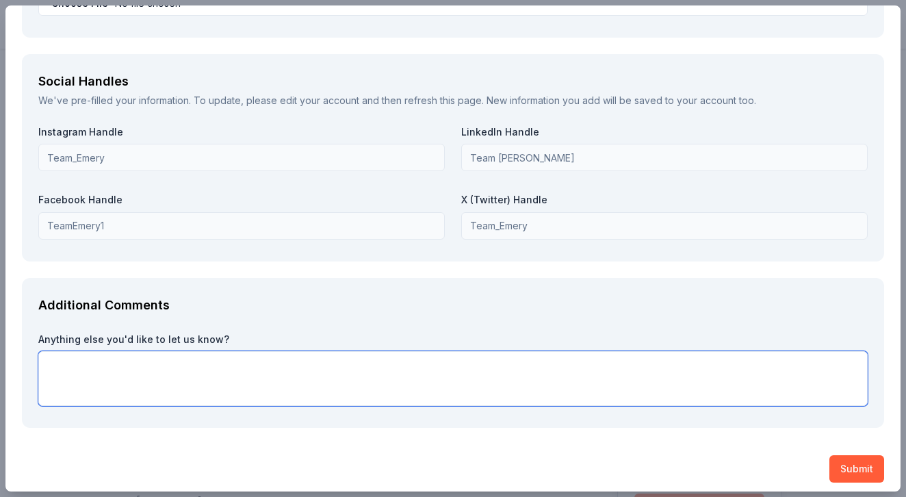
paste textarea "Lore Ipsum dol sitametcons ad 6155, elit s doeiu tempor incidid ut labo etd Mag…"
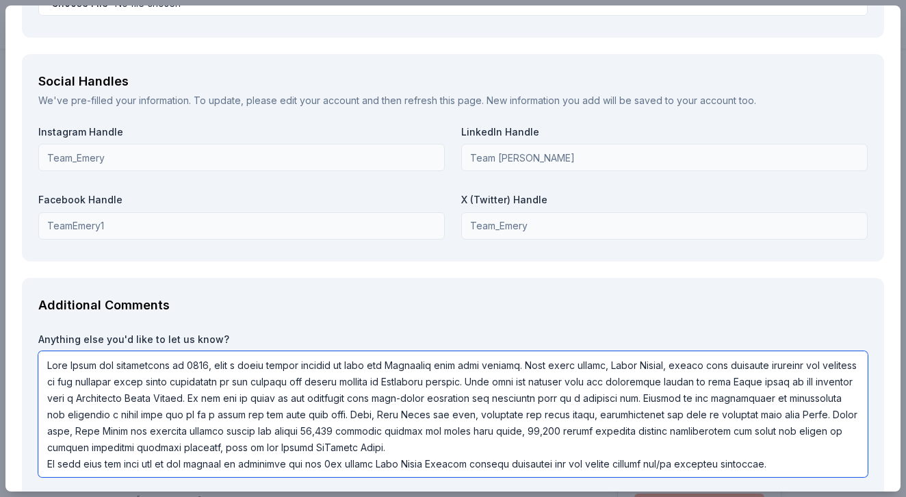
click at [800, 450] on textarea at bounding box center [452, 414] width 829 height 126
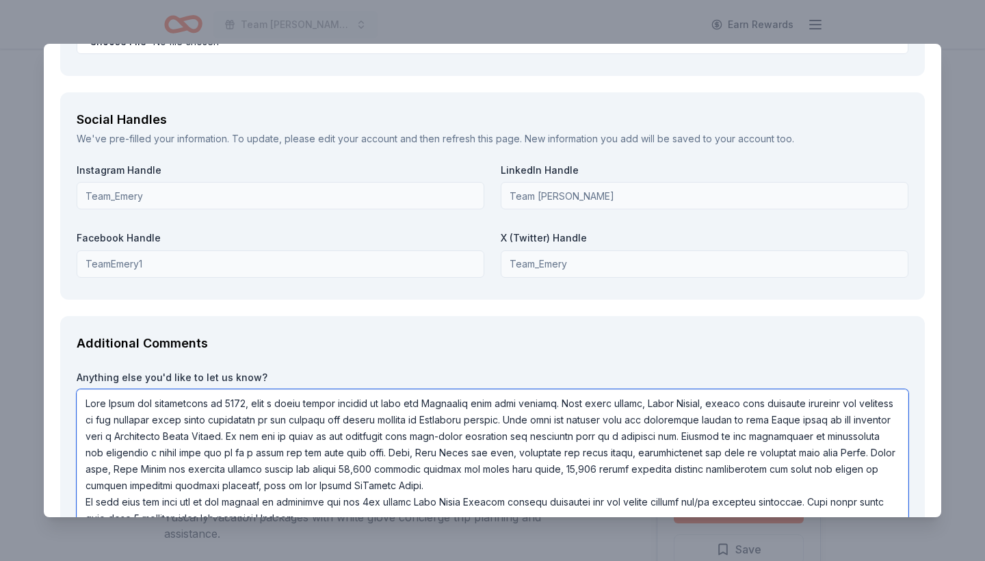
click at [283, 496] on textarea at bounding box center [493, 460] width 832 height 142
click at [789, 496] on textarea at bounding box center [493, 460] width 832 height 142
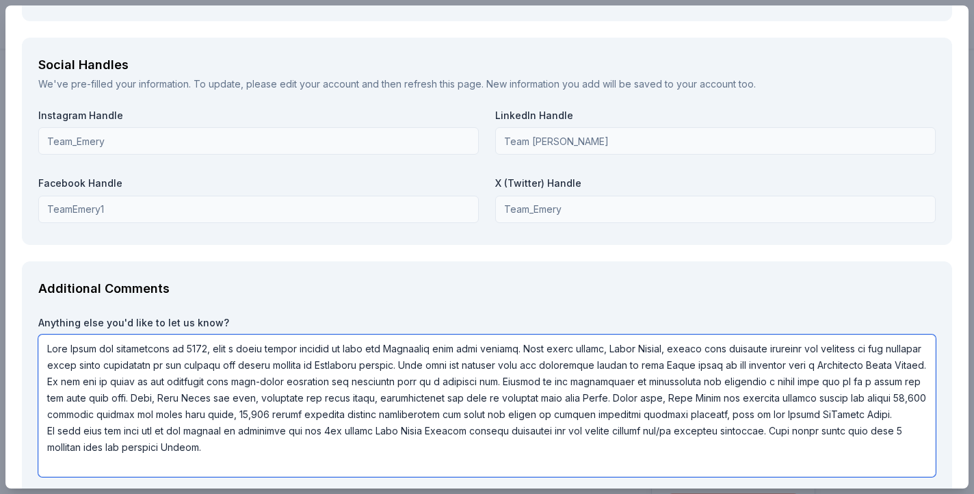
click at [235, 460] on textarea at bounding box center [486, 406] width 897 height 142
click at [217, 456] on textarea at bounding box center [486, 406] width 897 height 142
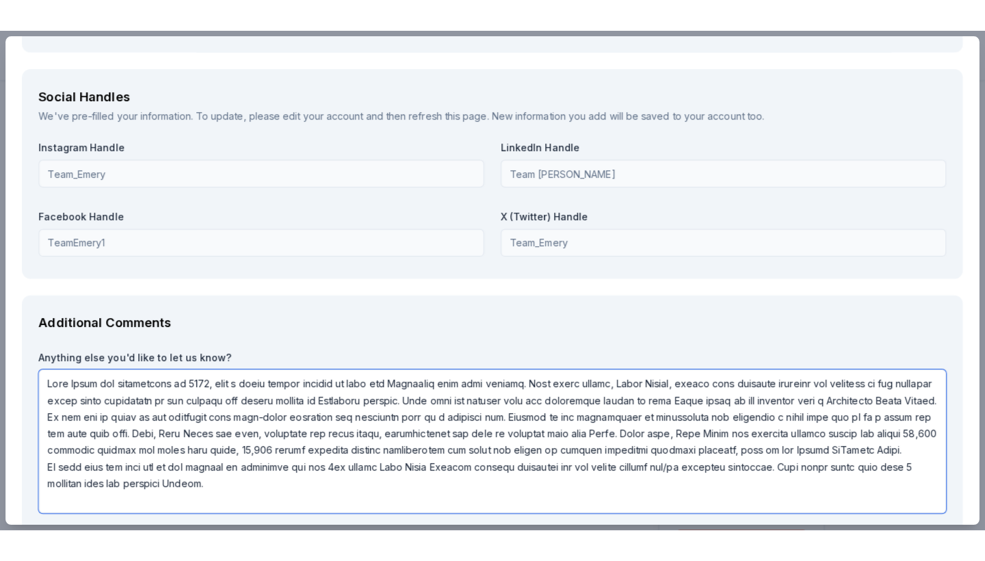
scroll to position [1912, 0]
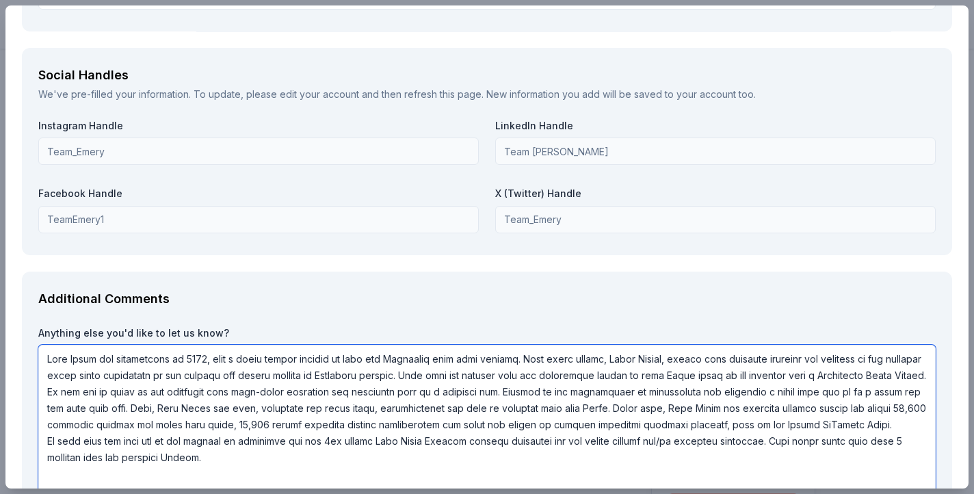
type textarea "Team Emery was established in 2011, when a fifth grader decided to turn his Chr…"
click at [345, 64] on div "Social Handles" at bounding box center [486, 75] width 897 height 22
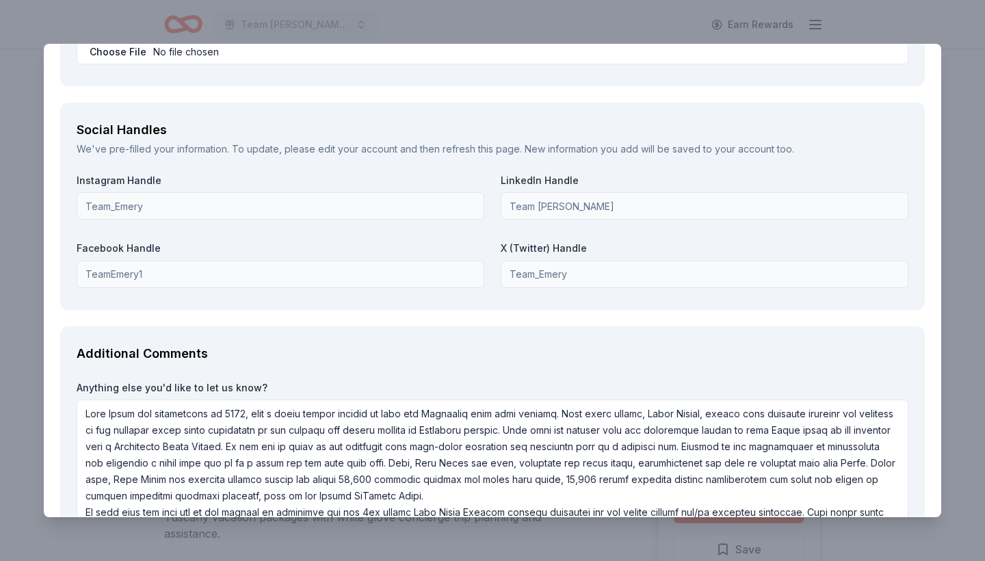
click at [905, 495] on div "Additional Comments Anything else you'd like to let us know?" at bounding box center [492, 453] width 865 height 254
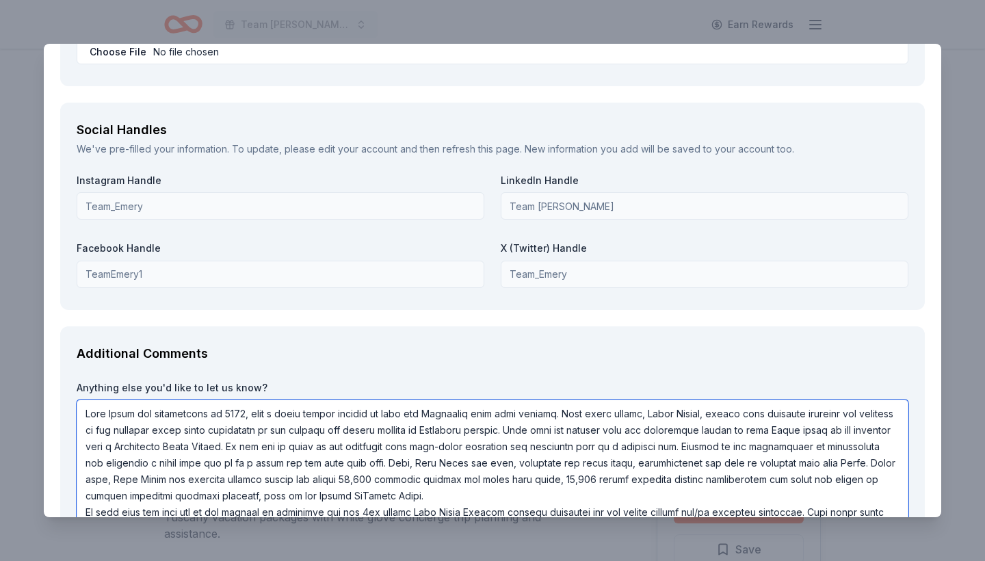
click at [532, 496] on textarea at bounding box center [493, 478] width 832 height 159
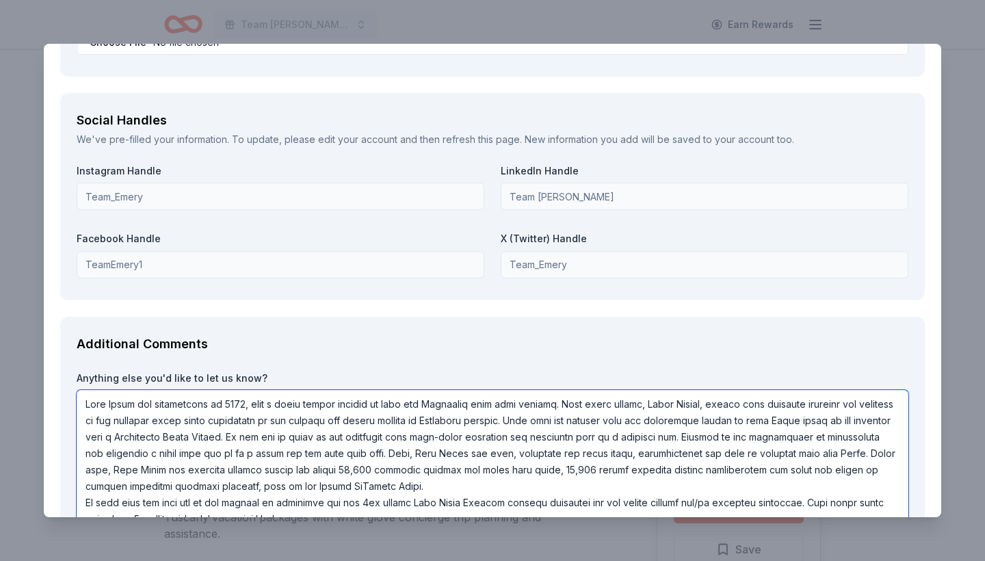
scroll to position [2039, 0]
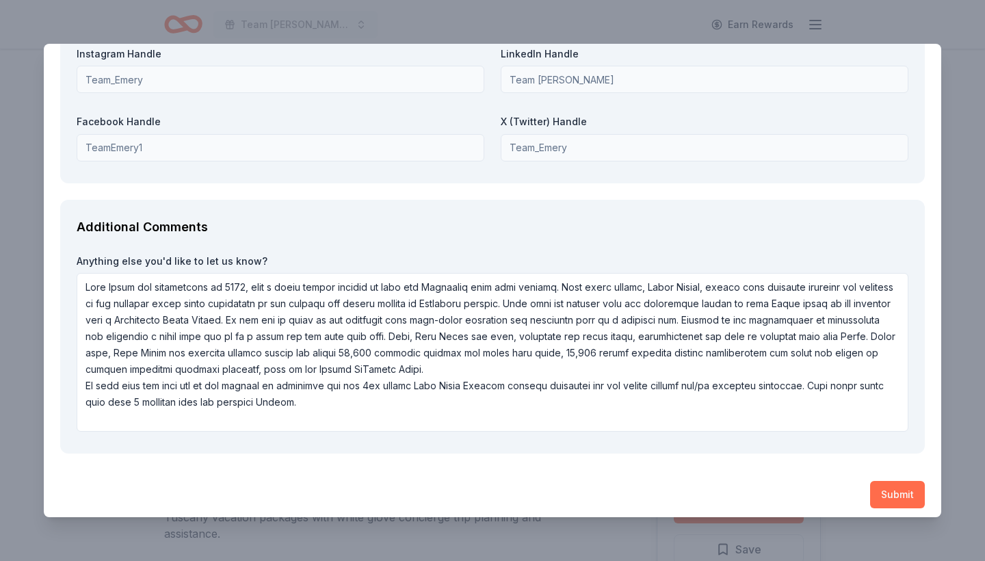
click at [891, 481] on button "Submit" at bounding box center [897, 494] width 55 height 27
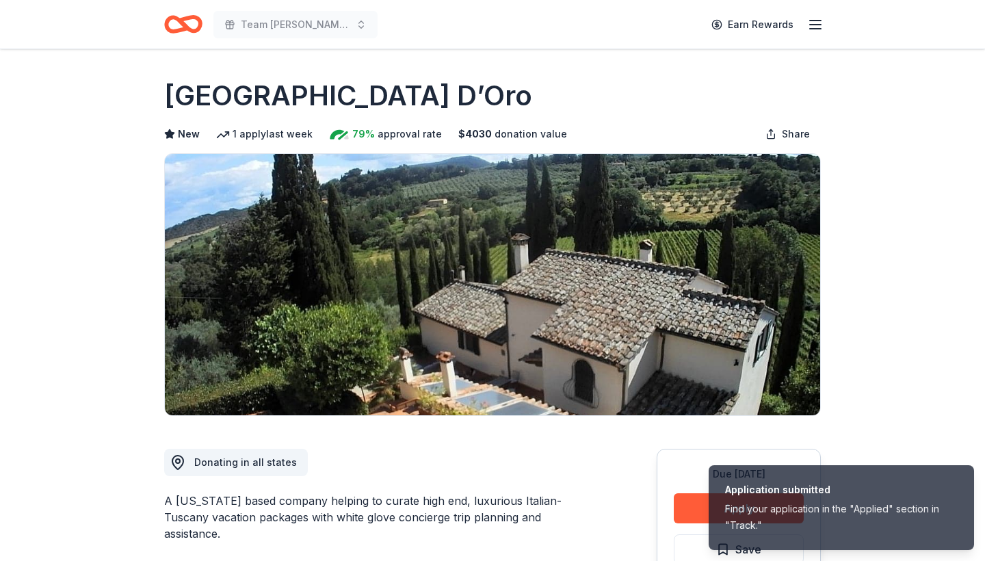
scroll to position [0, 0]
drag, startPoint x: 388, startPoint y: 96, endPoint x: 205, endPoint y: 101, distance: 182.7
click at [205, 101] on div "Villa Sogni D’Oro" at bounding box center [492, 96] width 657 height 38
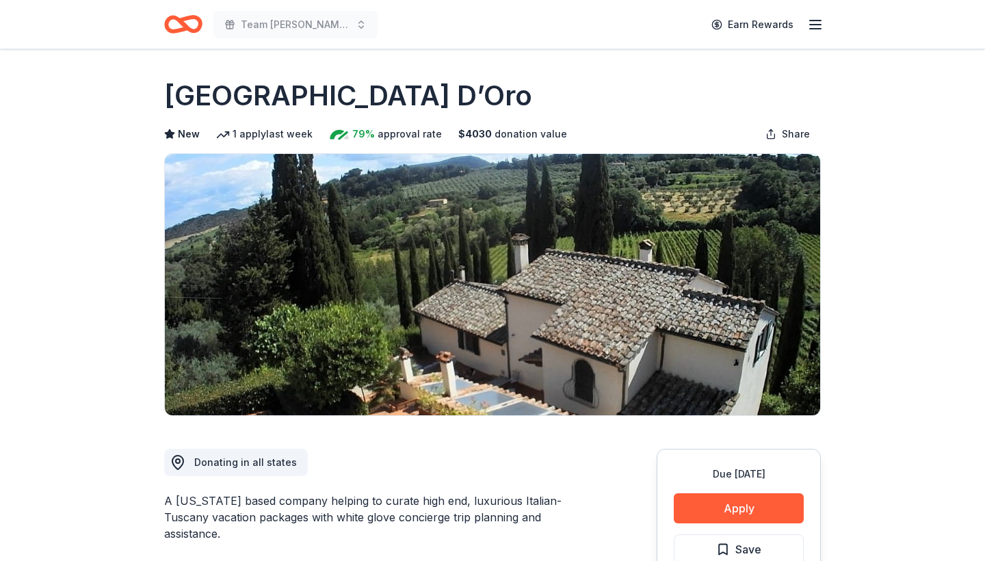
drag, startPoint x: 159, startPoint y: 96, endPoint x: 297, endPoint y: 95, distance: 137.5
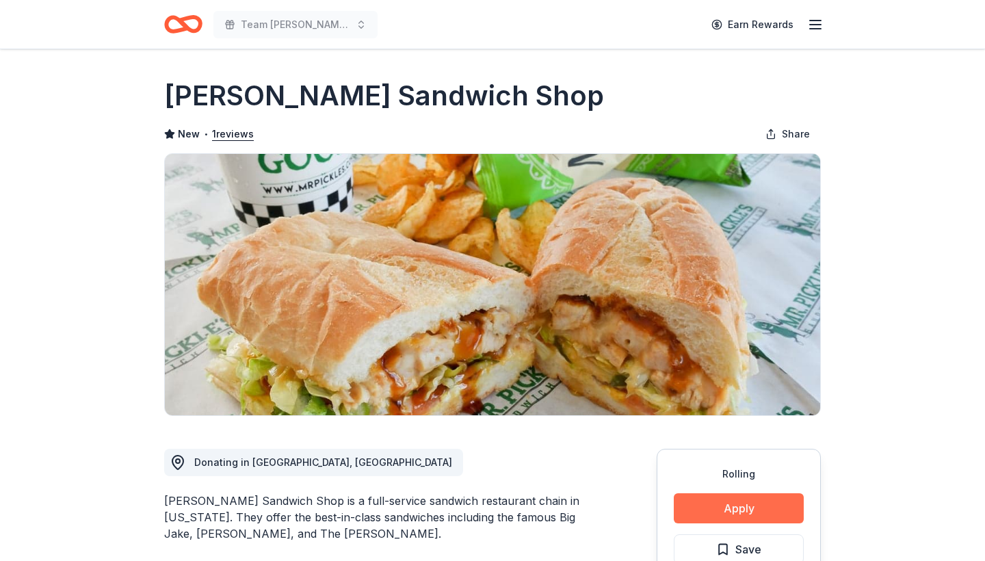
click at [744, 506] on button "Apply" at bounding box center [739, 508] width 130 height 30
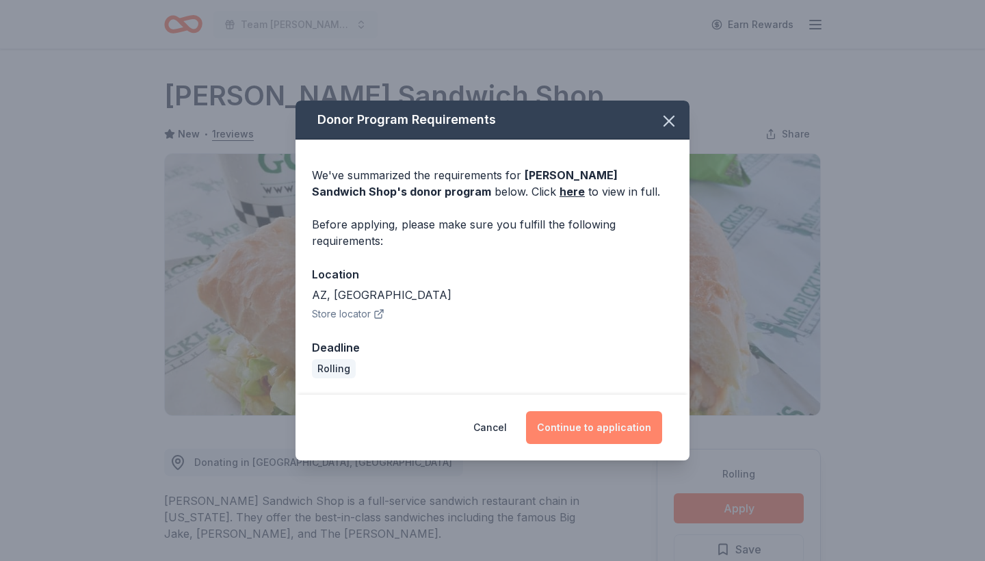
click at [604, 427] on button "Continue to application" at bounding box center [594, 427] width 136 height 33
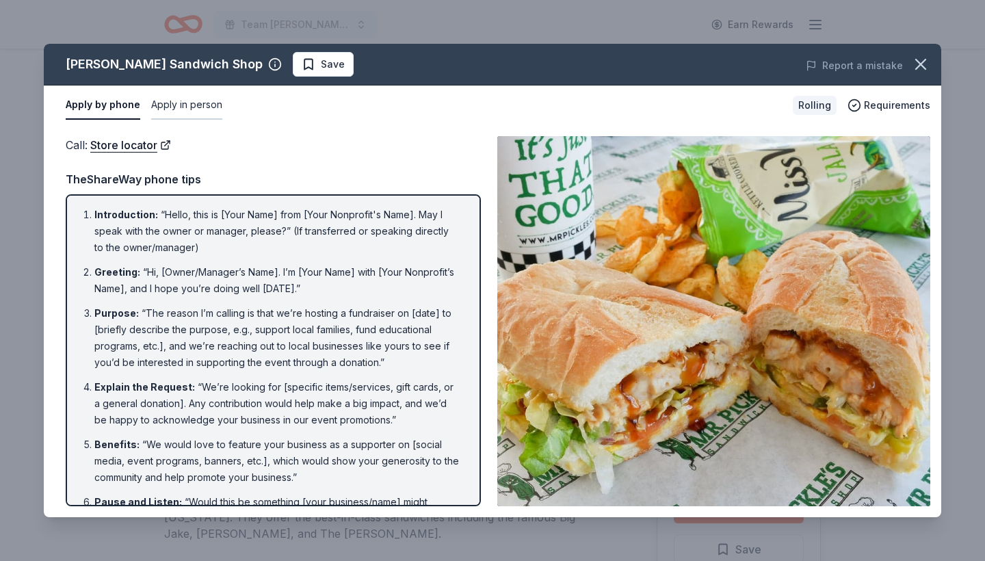
click at [185, 103] on button "Apply in person" at bounding box center [186, 105] width 71 height 29
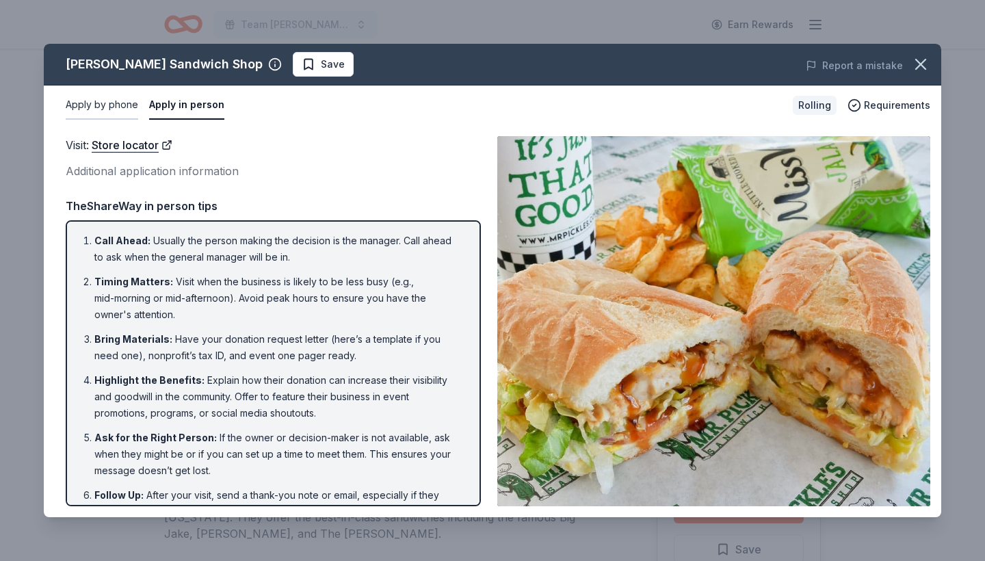
click at [105, 101] on button "Apply by phone" at bounding box center [102, 105] width 73 height 29
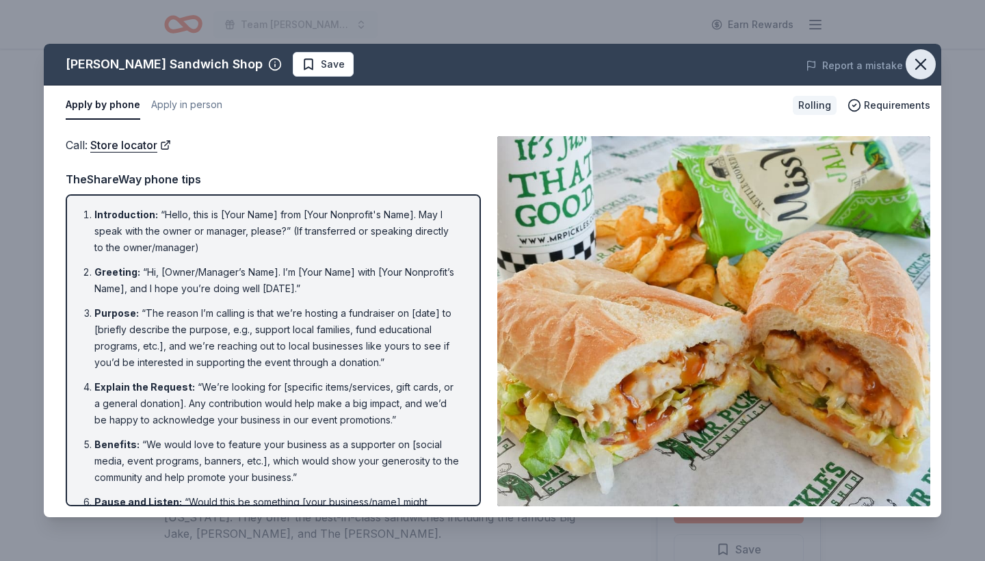
click at [920, 62] on icon "button" at bounding box center [920, 64] width 19 height 19
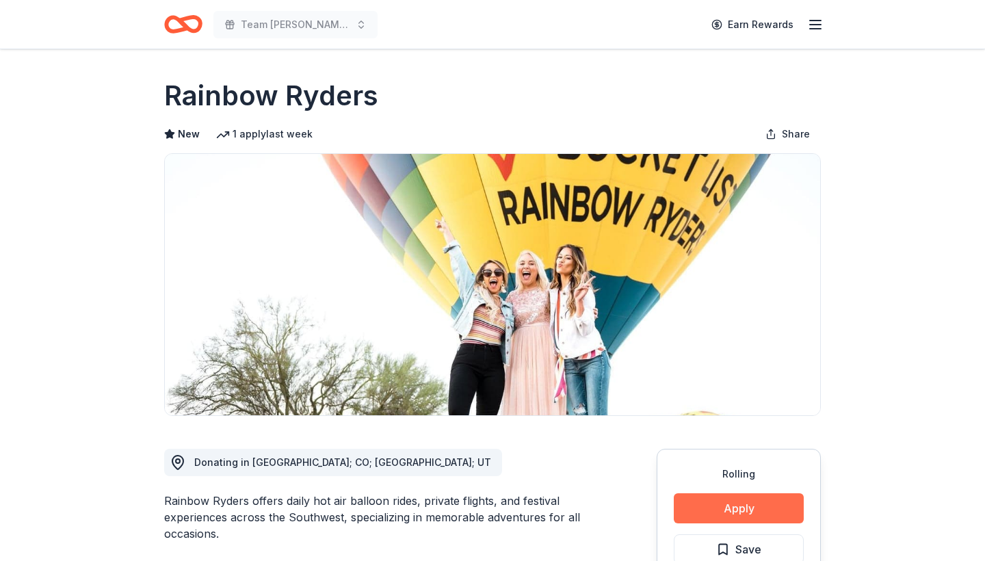
click at [750, 510] on button "Apply" at bounding box center [739, 508] width 130 height 30
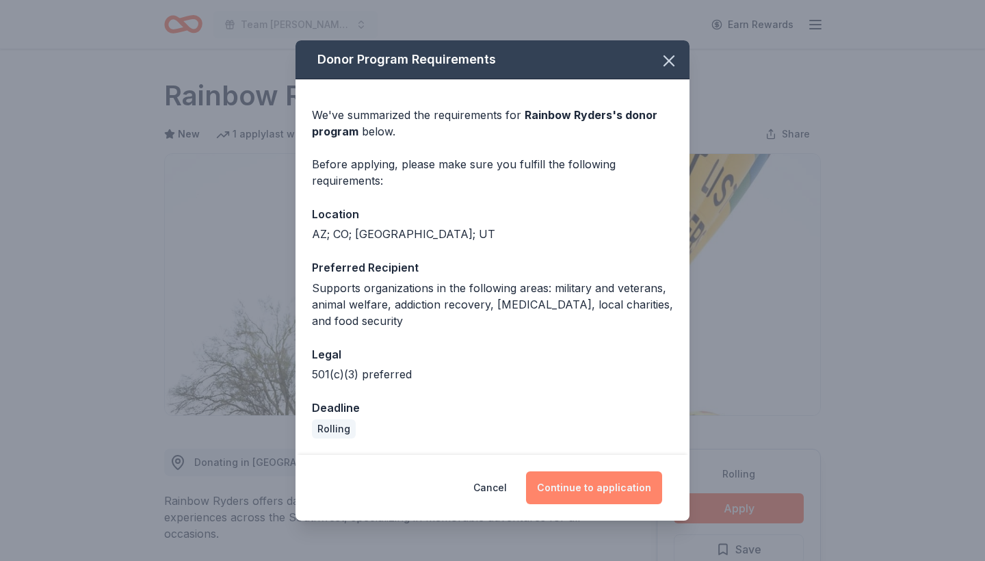
click at [605, 487] on button "Continue to application" at bounding box center [594, 487] width 136 height 33
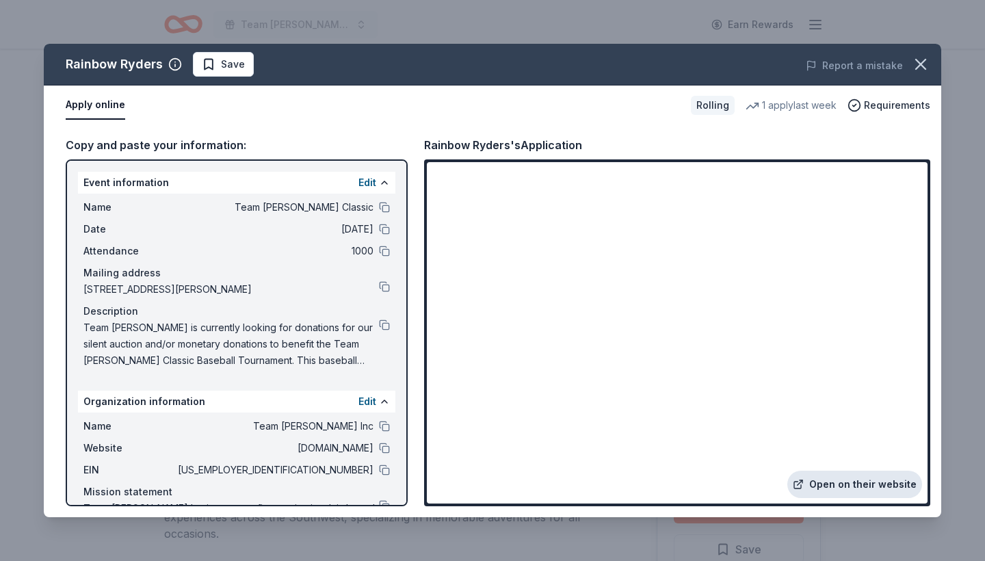
click at [852, 484] on link "Open on their website" at bounding box center [854, 484] width 135 height 27
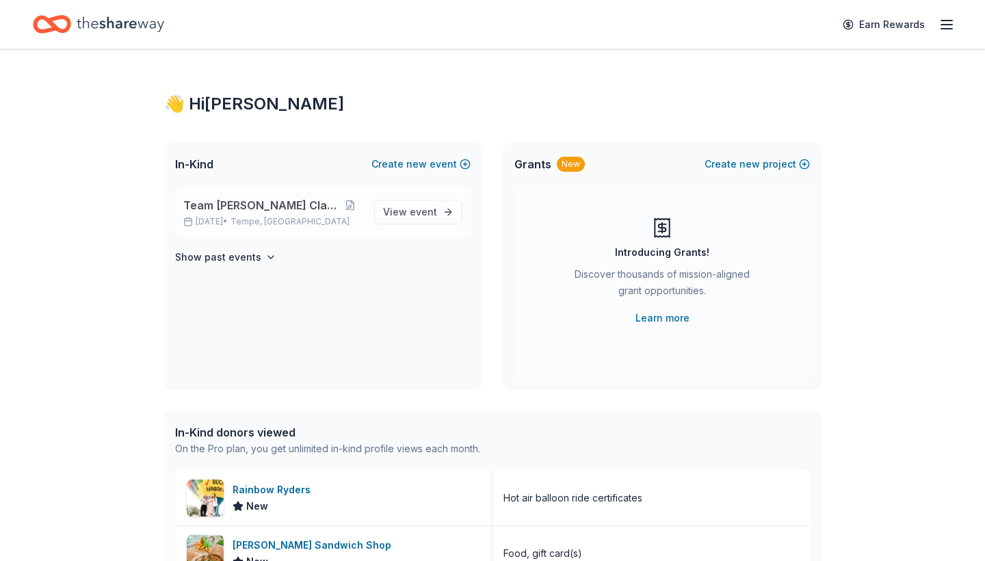
click at [268, 201] on span "Team [PERSON_NAME] Classic" at bounding box center [260, 205] width 155 height 16
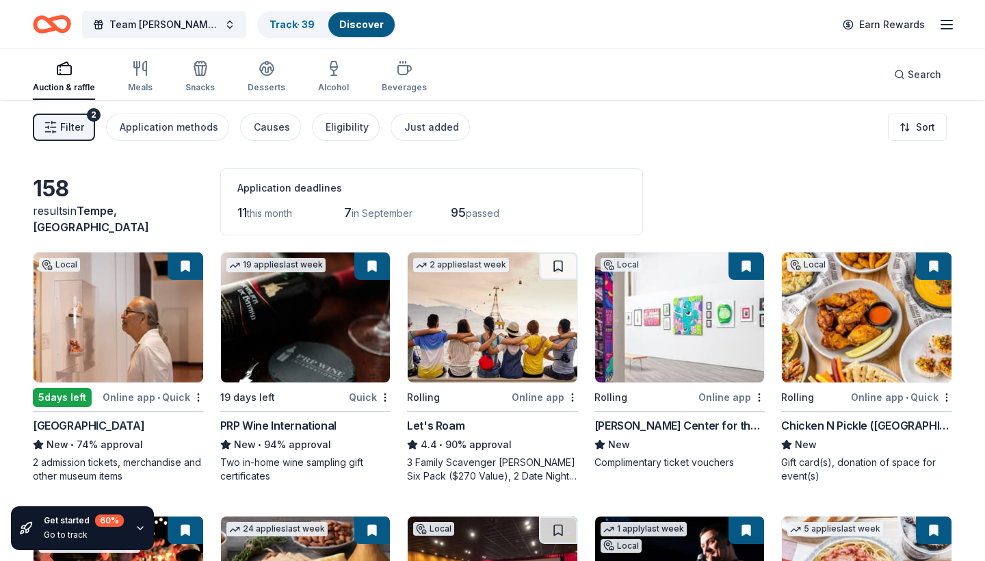
click at [566, 154] on div "Filter 2 Application methods Causes Eligibility Just added Sort" at bounding box center [492, 127] width 985 height 55
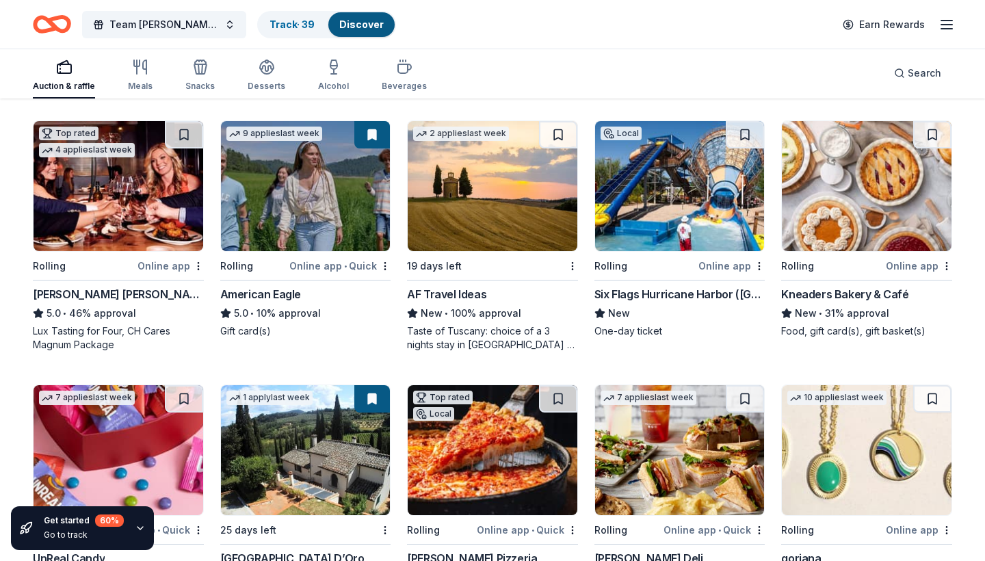
scroll to position [1429, 0]
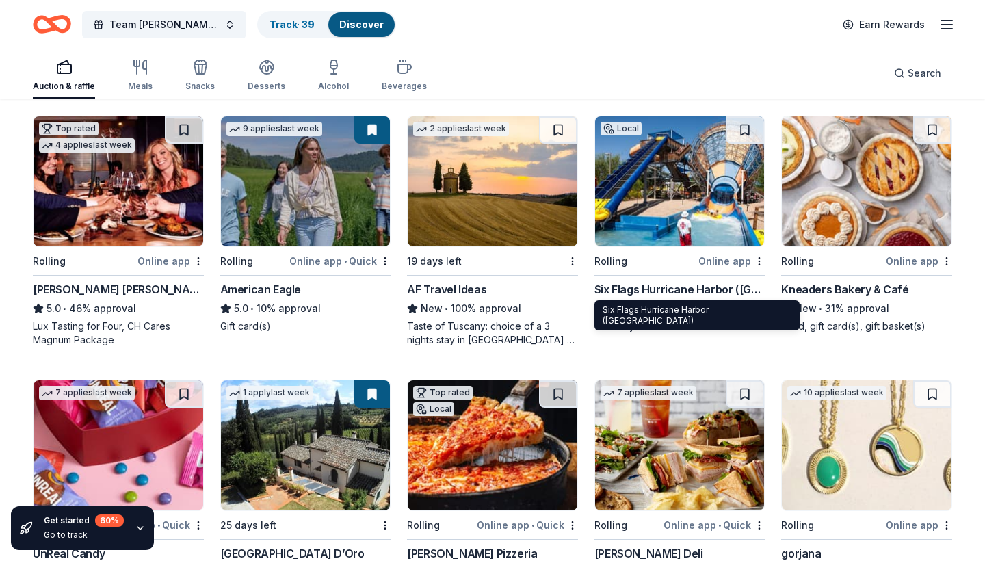
click at [673, 286] on div "Six Flags Hurricane Harbor ([GEOGRAPHIC_DATA])" at bounding box center [679, 289] width 171 height 16
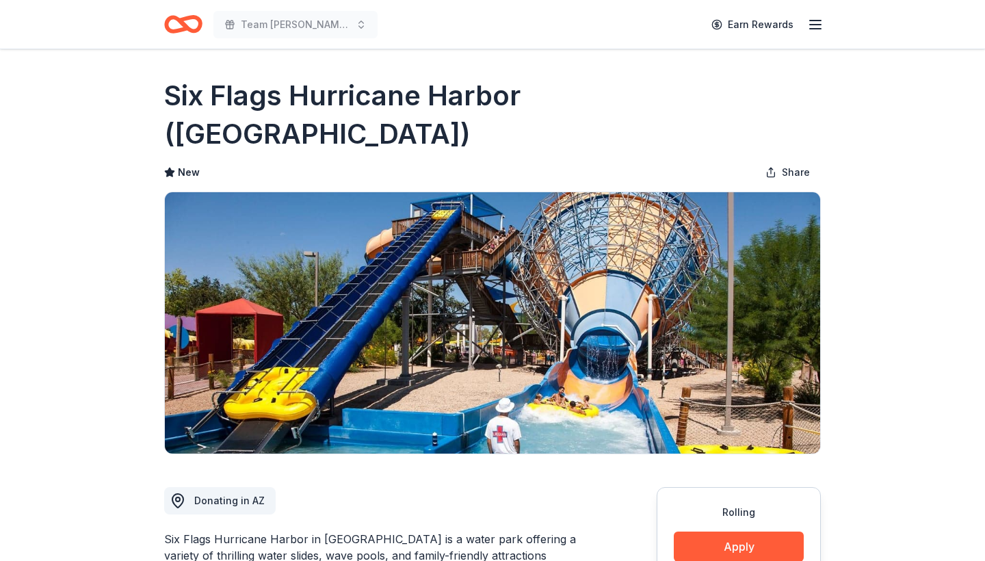
click at [739, 532] on button "Apply" at bounding box center [739, 547] width 130 height 30
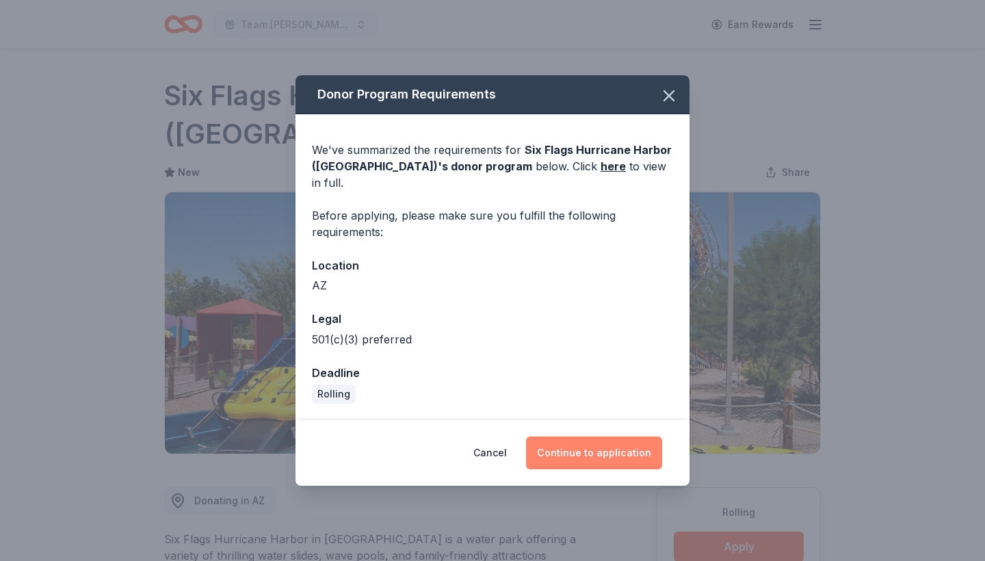
click at [601, 443] on button "Continue to application" at bounding box center [594, 452] width 136 height 33
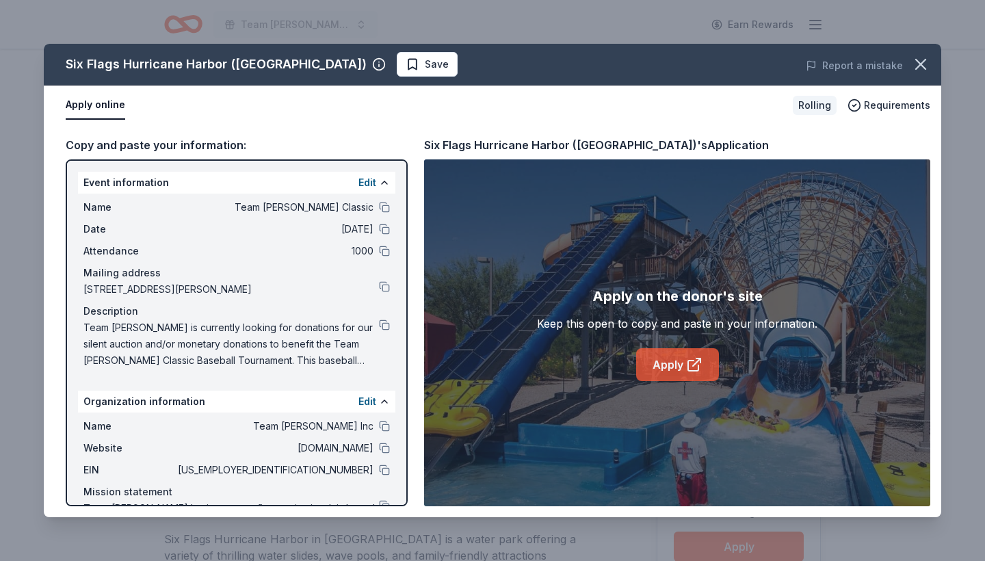
click at [684, 364] on link "Apply" at bounding box center [677, 364] width 83 height 33
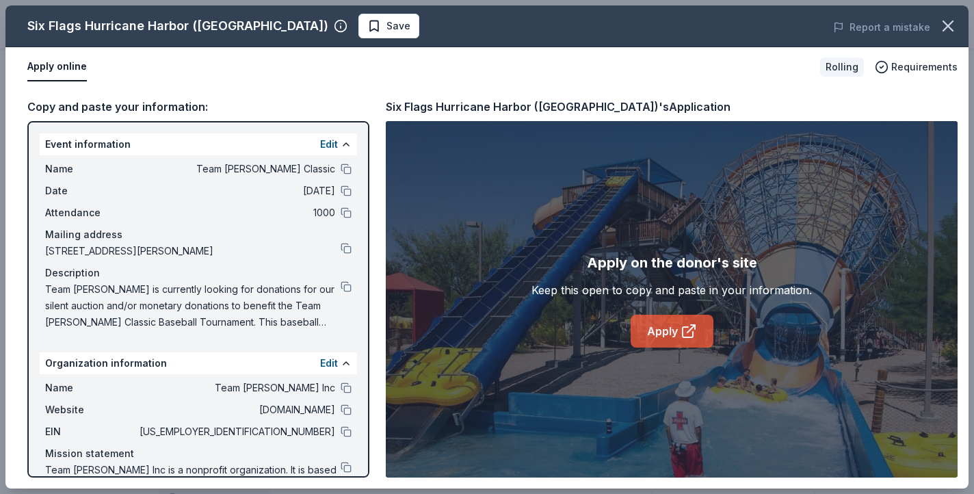
click at [681, 327] on icon at bounding box center [689, 331] width 16 height 16
